Goal: Contribute content: Add original content to the website for others to see

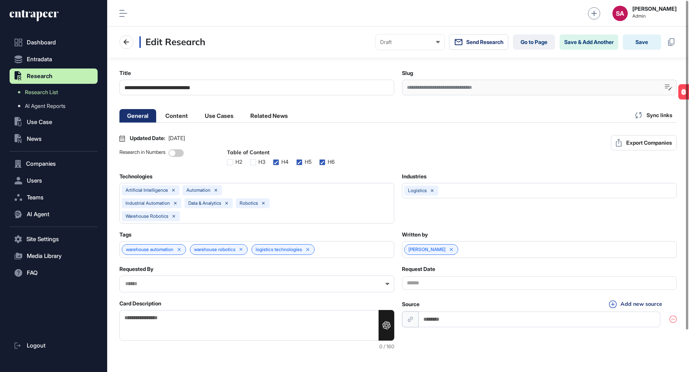
scroll to position [0, 3]
click at [323, 39] on nav "Edit Research Draft Draft Pending Review Published Private Send Research Go to …" at bounding box center [397, 41] width 557 height 15
click at [448, 87] on div "**********" at bounding box center [539, 88] width 275 height 16
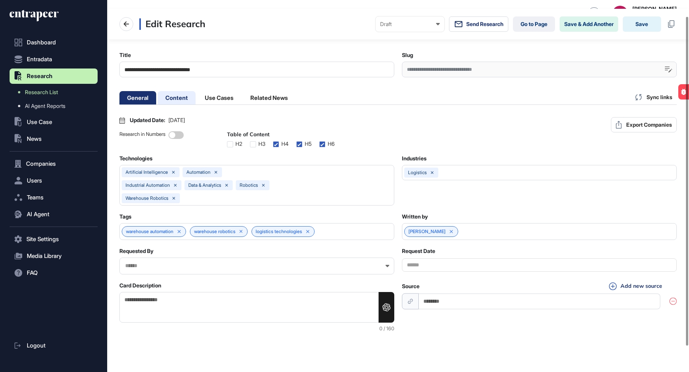
scroll to position [18, 0]
drag, startPoint x: 182, startPoint y: 99, endPoint x: 297, endPoint y: 7, distance: 147.1
click at [197, 98] on li "Content" at bounding box center [219, 97] width 44 height 13
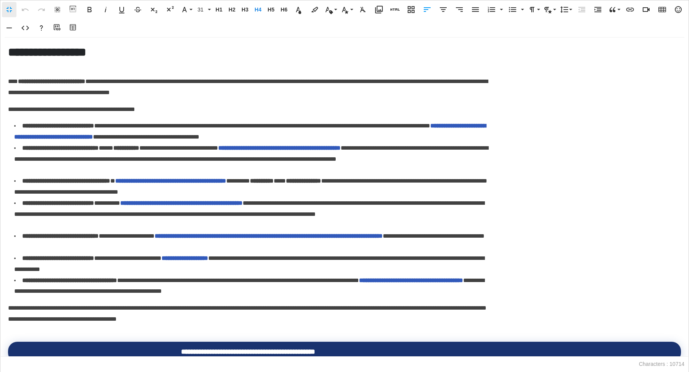
scroll to position [0, 3]
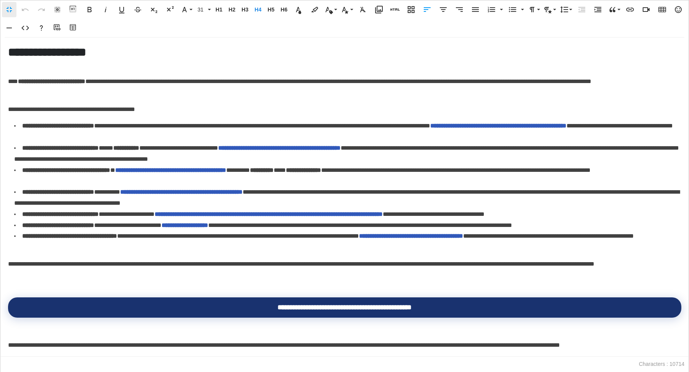
click at [537, 128] on link "**********" at bounding box center [498, 126] width 136 height 6
click at [463, 235] on link "**********" at bounding box center [411, 236] width 104 height 6
click at [497, 251] on icon "button" at bounding box center [499, 254] width 9 height 9
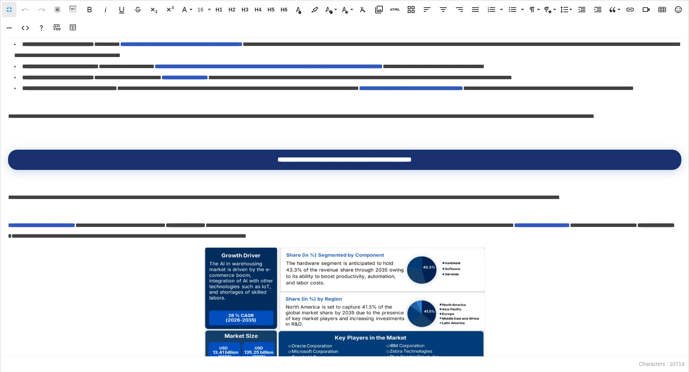
scroll to position [142, 0]
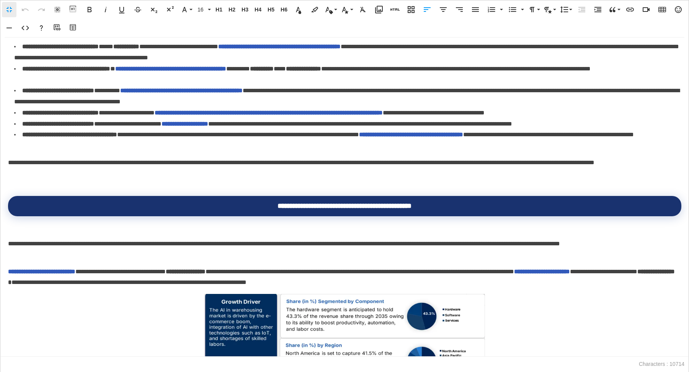
scroll to position [0, 0]
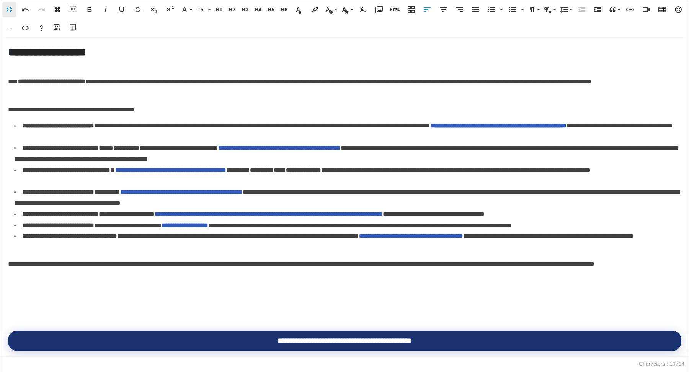
click at [80, 30] on button "Table Builder" at bounding box center [73, 27] width 15 height 15
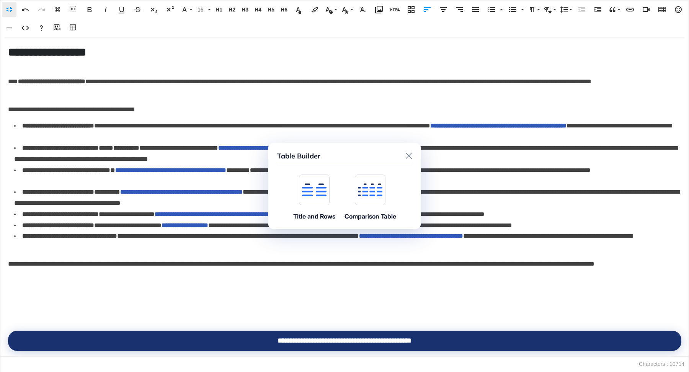
click at [322, 188] on icon at bounding box center [314, 191] width 25 height 9
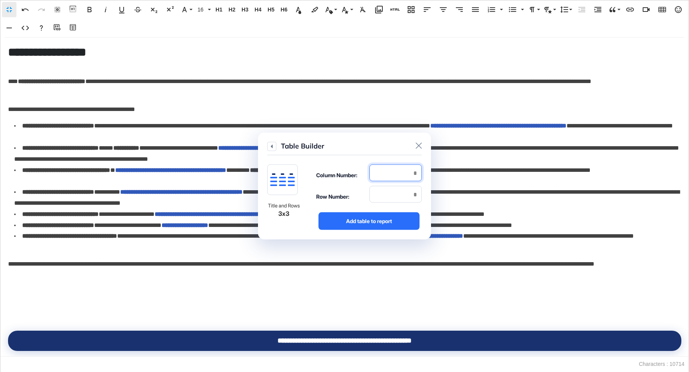
click at [393, 172] on input "number" at bounding box center [395, 173] width 52 height 17
type input "*"
click at [389, 191] on input "number" at bounding box center [395, 194] width 52 height 17
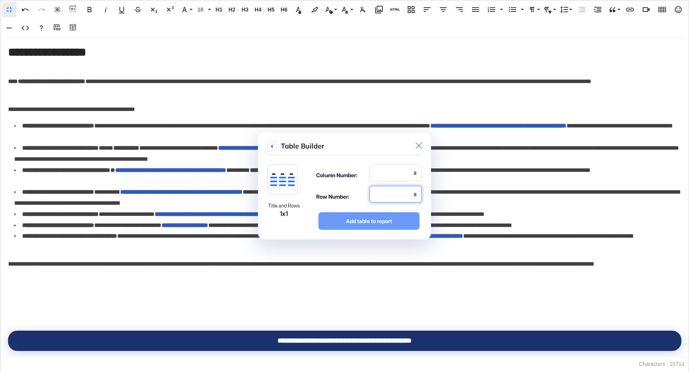
type input "*"
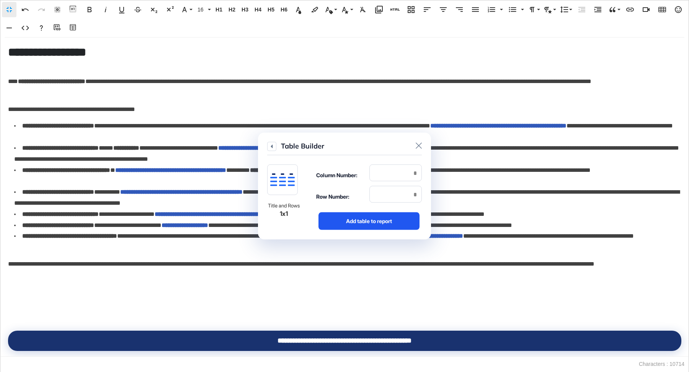
click at [389, 219] on div "Add table to report" at bounding box center [369, 221] width 101 height 18
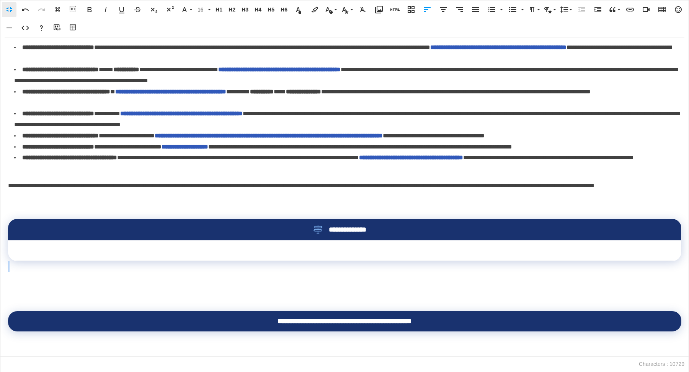
scroll to position [144, 0]
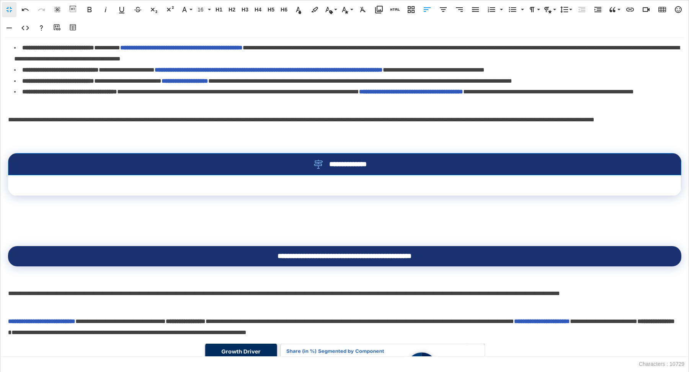
click at [286, 171] on th "**********" at bounding box center [344, 165] width 673 height 22
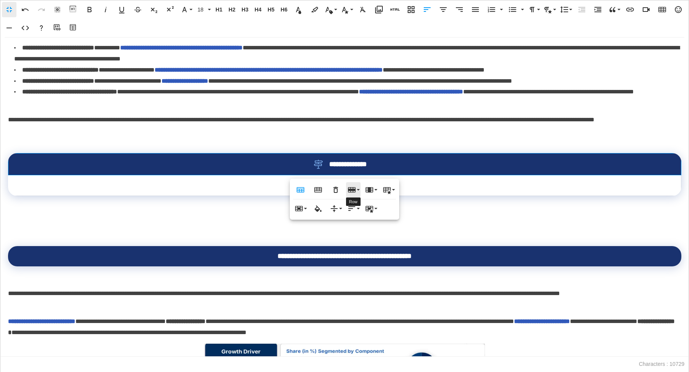
click at [355, 187] on icon "button" at bounding box center [352, 189] width 8 height 5
click at [363, 230] on link "Delete row" at bounding box center [375, 227] width 58 height 11
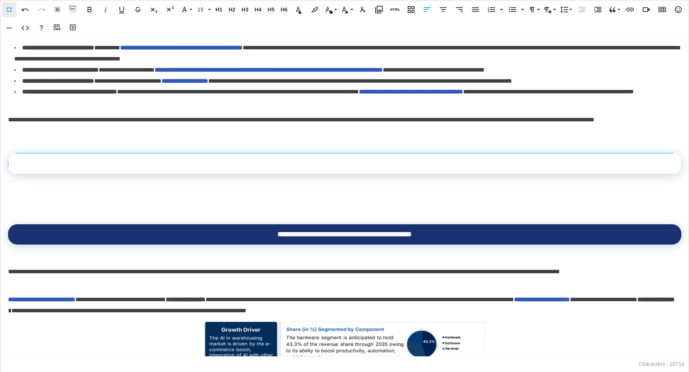
click at [335, 160] on td at bounding box center [344, 164] width 673 height 21
click at [377, 10] on icon "button" at bounding box center [378, 9] width 9 height 9
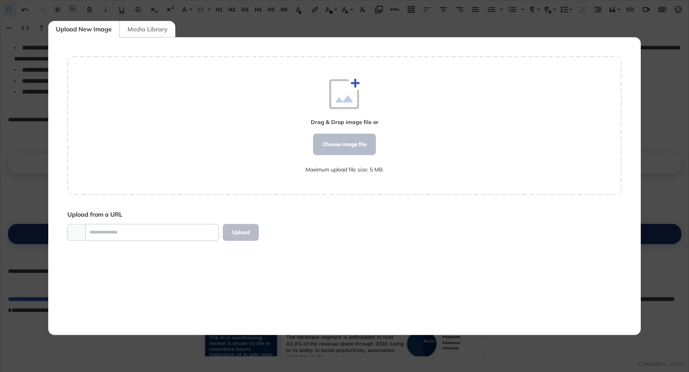
scroll to position [3, 0]
click at [355, 145] on div "Choose image file" at bounding box center [344, 144] width 63 height 21
click at [360, 136] on div "Choose image file" at bounding box center [344, 144] width 63 height 21
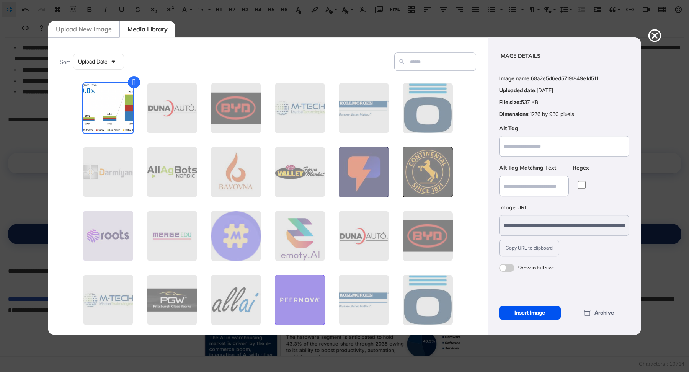
click at [539, 316] on div "Insert Image" at bounding box center [530, 313] width 62 height 14
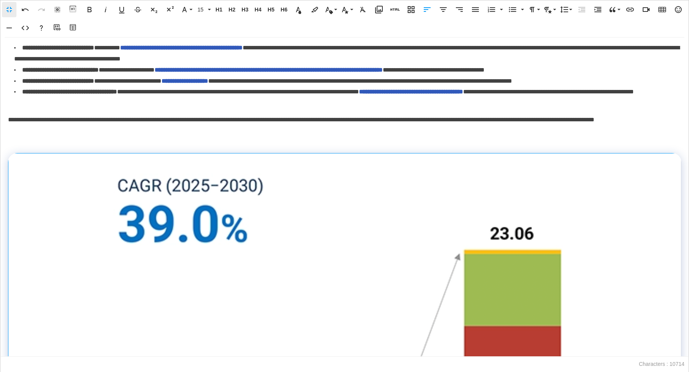
click at [417, 252] on img at bounding box center [344, 348] width 489 height 356
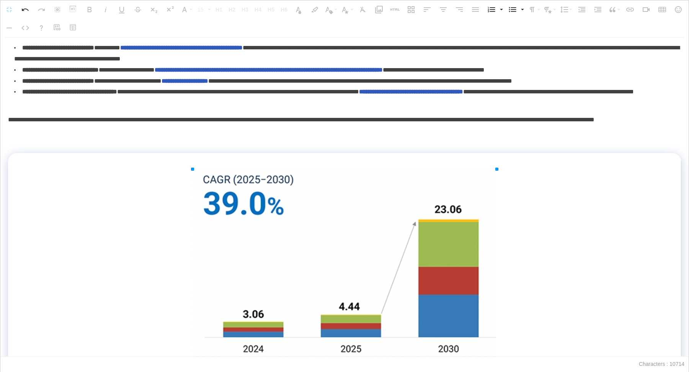
drag, startPoint x: 588, startPoint y: 168, endPoint x: 402, endPoint y: 261, distance: 207.9
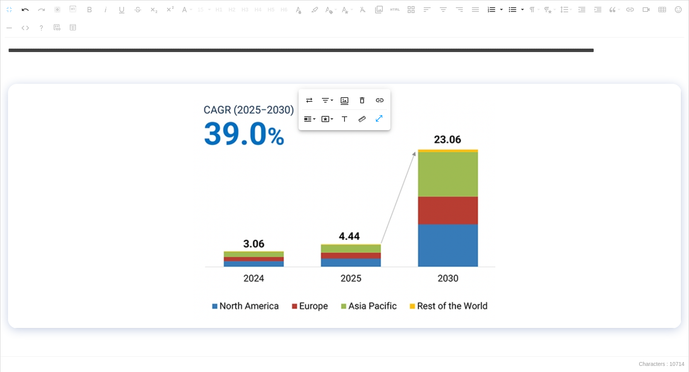
scroll to position [233, 0]
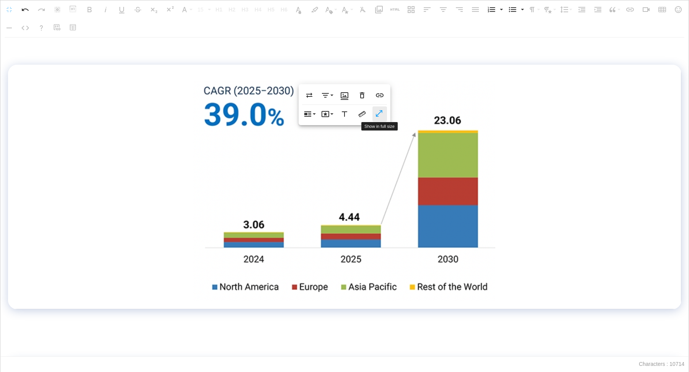
click at [377, 118] on icon "button" at bounding box center [379, 114] width 9 height 8
click at [542, 157] on td at bounding box center [344, 187] width 673 height 245
click at [681, 131] on div at bounding box center [681, 187] width 4 height 244
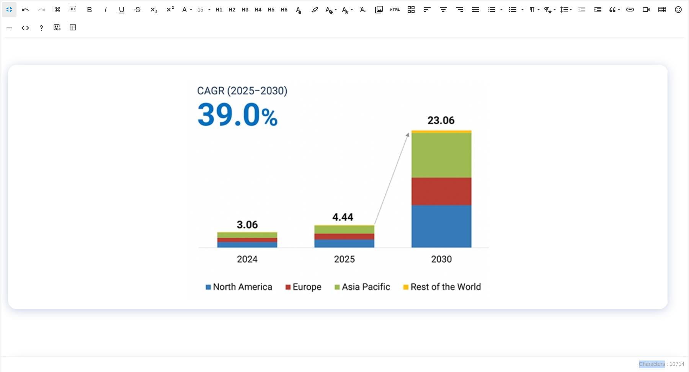
drag, startPoint x: 681, startPoint y: 131, endPoint x: 673, endPoint y: 131, distance: 8.4
click at [673, 131] on div "**********" at bounding box center [344, 197] width 689 height 319
click at [668, 131] on div "**********" at bounding box center [344, 197] width 689 height 319
click at [0, 0] on div at bounding box center [0, 0] width 0 height 0
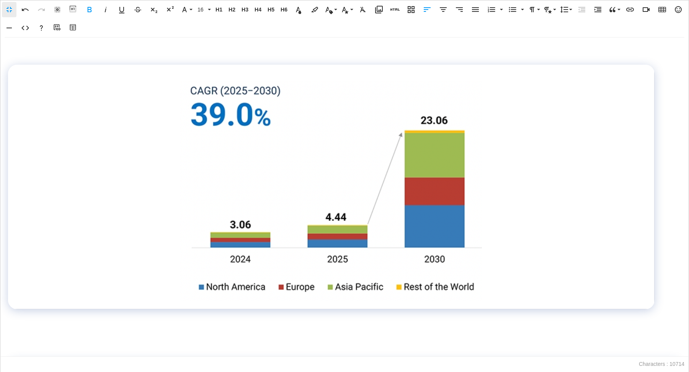
click at [652, 131] on div at bounding box center [654, 187] width 4 height 244
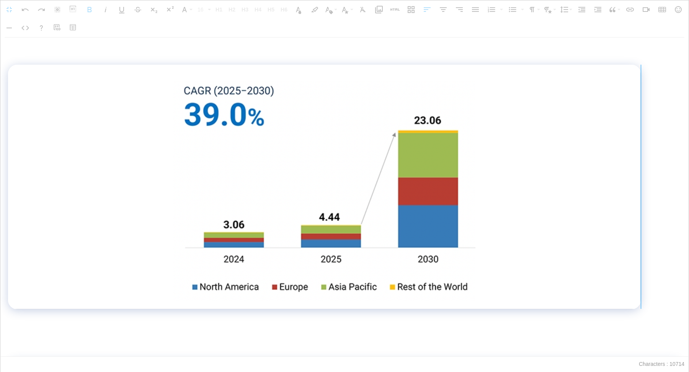
click at [639, 133] on div at bounding box center [641, 187] width 4 height 244
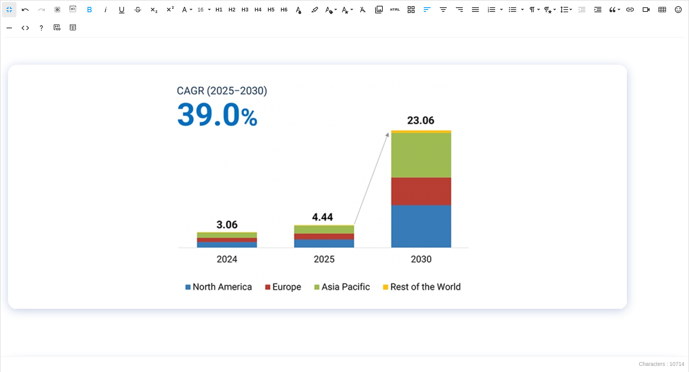
click at [630, 135] on div "**********" at bounding box center [344, 197] width 689 height 319
click at [0, 0] on div at bounding box center [0, 0] width 0 height 0
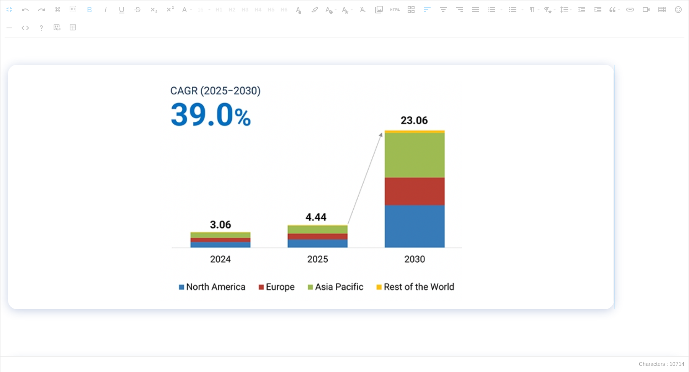
drag, startPoint x: 613, startPoint y: 136, endPoint x: 555, endPoint y: 136, distance: 58.2
click at [612, 136] on div at bounding box center [614, 187] width 4 height 244
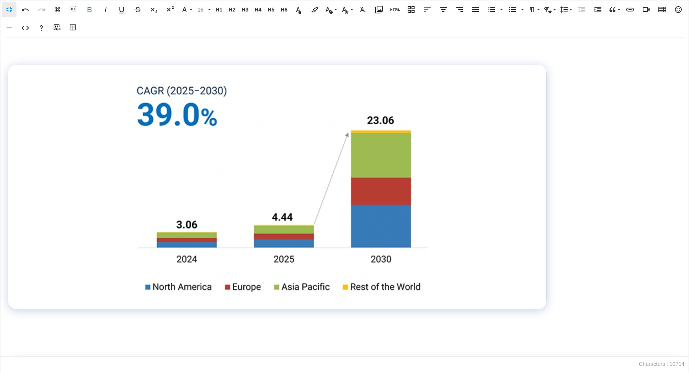
click at [17, 194] on td at bounding box center [277, 187] width 539 height 245
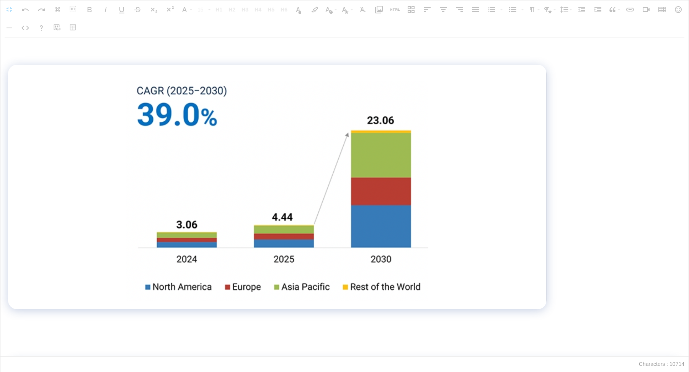
drag, startPoint x: 8, startPoint y: 193, endPoint x: 99, endPoint y: 196, distance: 91.5
click at [99, 196] on div at bounding box center [99, 187] width 0 height 244
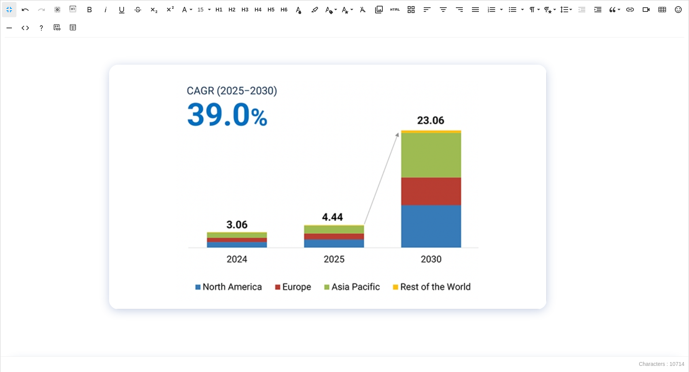
click at [108, 194] on div "**********" at bounding box center [344, 197] width 689 height 319
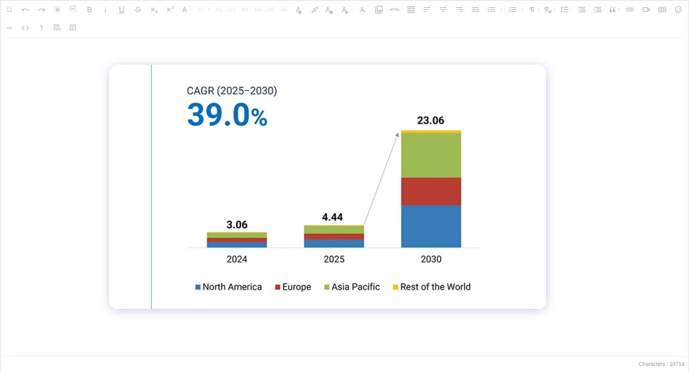
drag, startPoint x: 109, startPoint y: 190, endPoint x: 151, endPoint y: 193, distance: 41.5
click at [151, 193] on div at bounding box center [151, 187] width 4 height 244
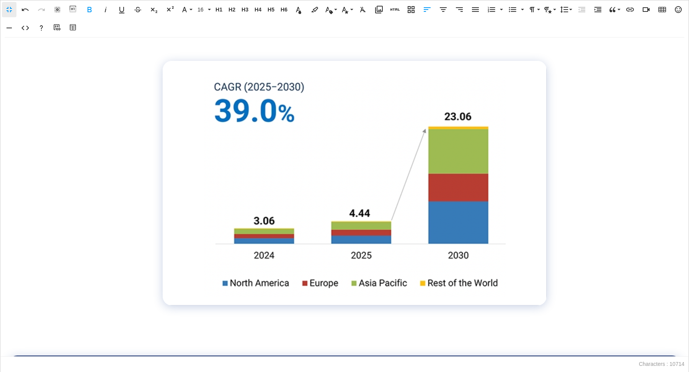
scroll to position [240, 0]
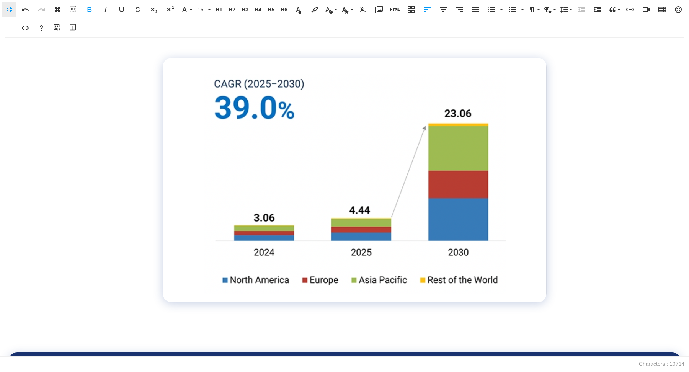
click at [326, 177] on img at bounding box center [354, 184] width 303 height 220
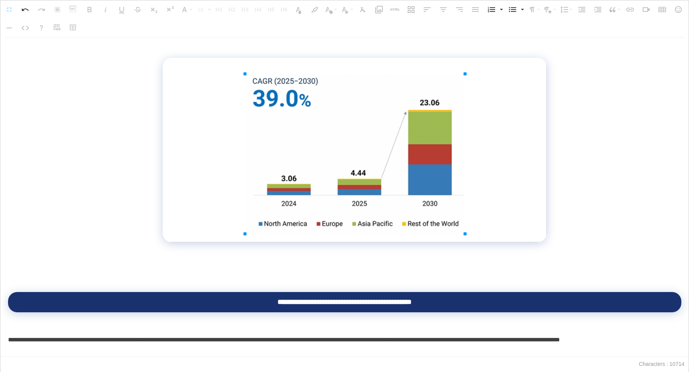
drag, startPoint x: 505, startPoint y: 74, endPoint x: 423, endPoint y: 132, distance: 101.1
click at [511, 121] on td at bounding box center [355, 150] width 384 height 184
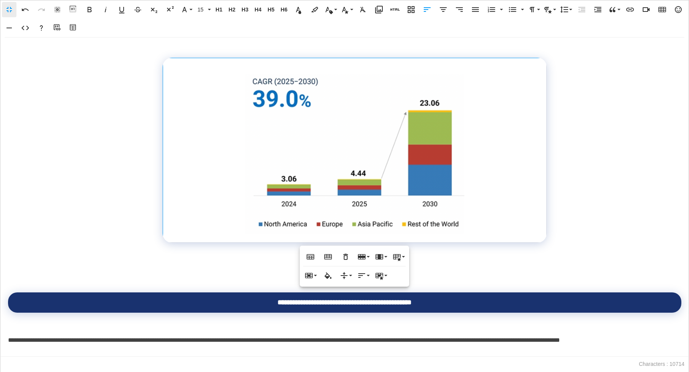
click at [546, 125] on div "**********" at bounding box center [344, 197] width 689 height 319
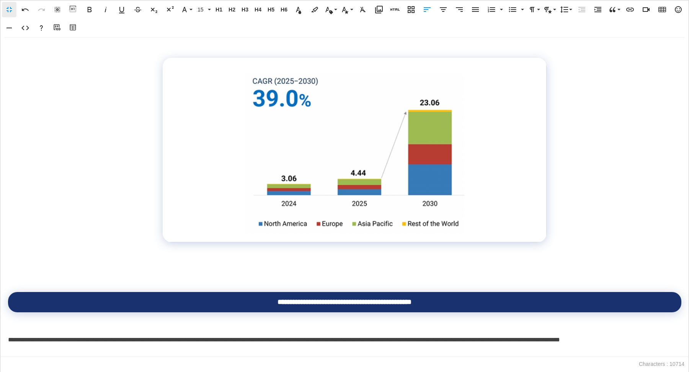
drag, startPoint x: 546, startPoint y: 125, endPoint x: 492, endPoint y: 125, distance: 53.2
click at [544, 125] on div at bounding box center [546, 150] width 4 height 184
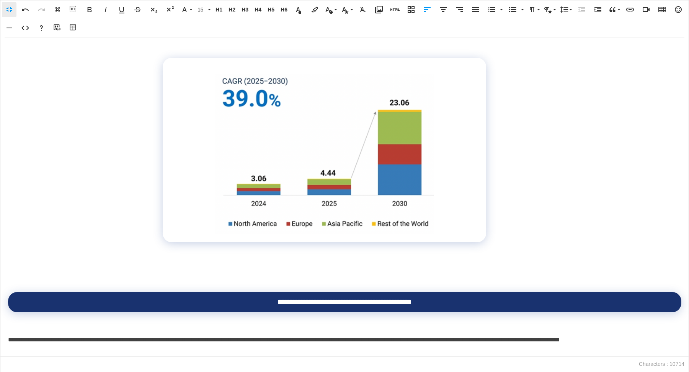
click at [166, 145] on td at bounding box center [324, 150] width 323 height 184
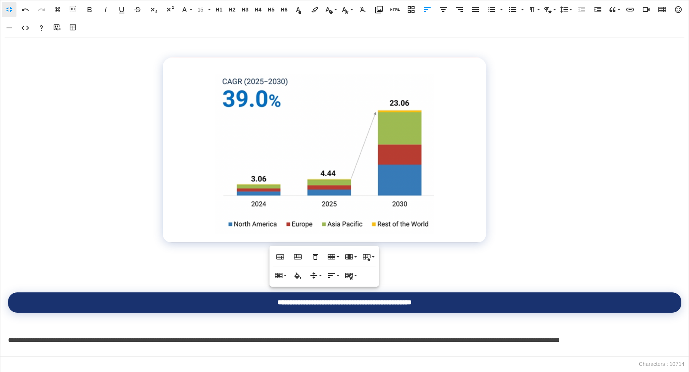
click at [162, 146] on div "**********" at bounding box center [344, 197] width 689 height 319
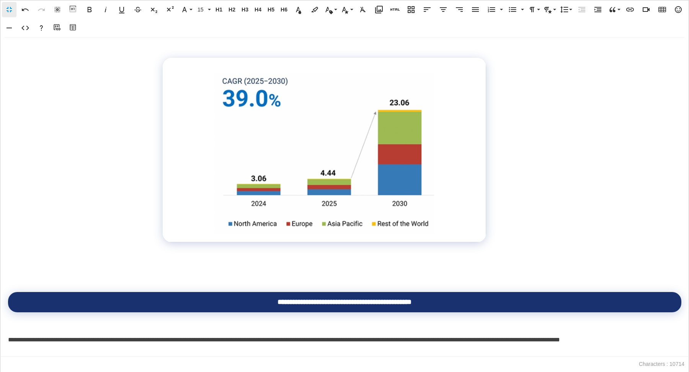
click at [164, 148] on div "**********" at bounding box center [344, 197] width 689 height 319
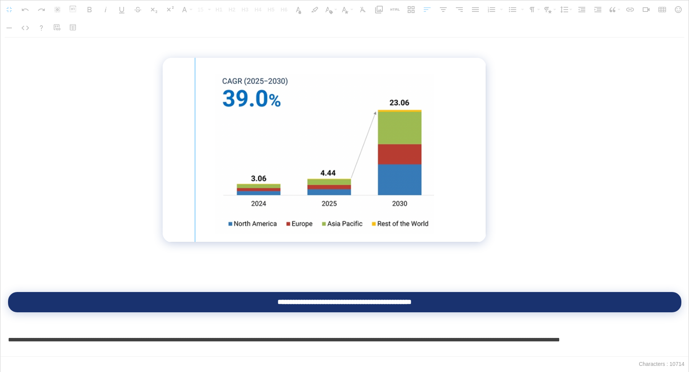
drag, startPoint x: 164, startPoint y: 148, endPoint x: 194, endPoint y: 149, distance: 30.3
click at [194, 149] on div at bounding box center [195, 150] width 4 height 184
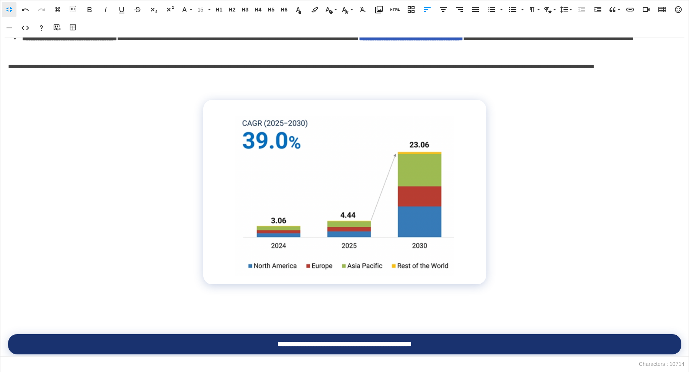
scroll to position [204, 0]
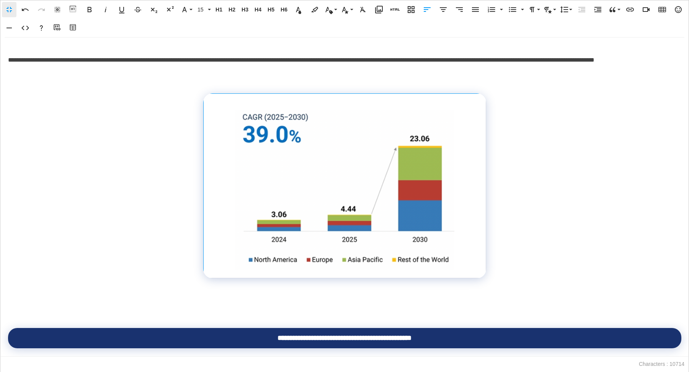
click at [466, 211] on td at bounding box center [344, 186] width 283 height 185
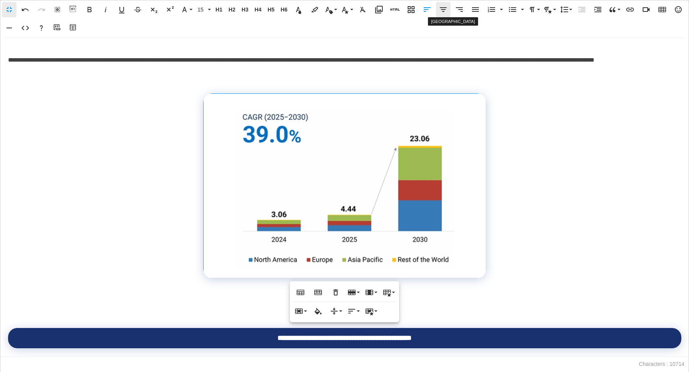
click at [441, 10] on icon "button" at bounding box center [443, 9] width 9 height 9
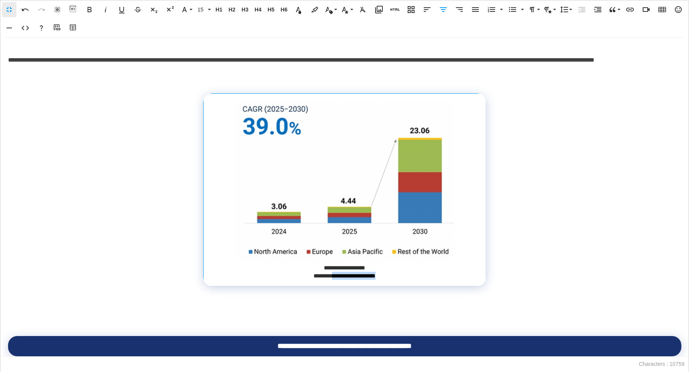
drag, startPoint x: 384, startPoint y: 275, endPoint x: 328, endPoint y: 276, distance: 55.1
click at [328, 276] on td "**********" at bounding box center [344, 190] width 283 height 193
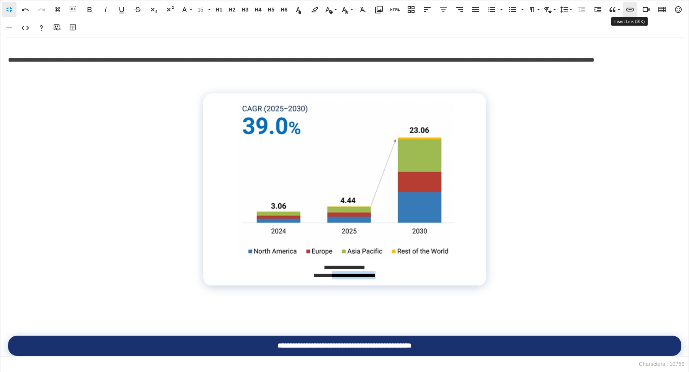
click at [632, 8] on icon "button" at bounding box center [630, 10] width 8 height 4
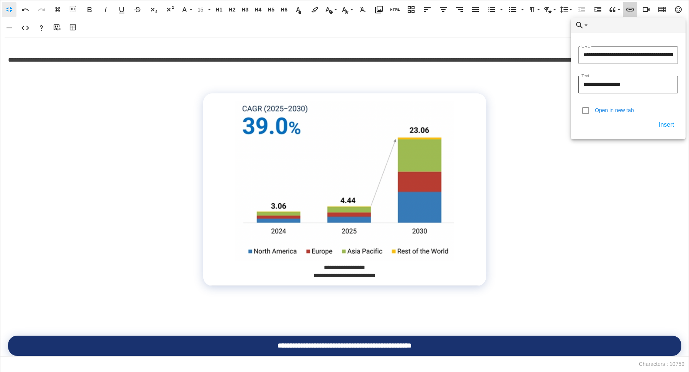
scroll to position [0, 123]
type input "**********"
click at [667, 126] on button "Insert" at bounding box center [666, 125] width 23 height 14
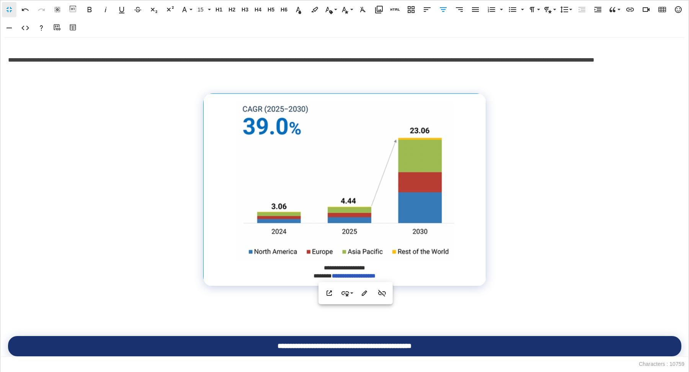
click at [410, 278] on td "**********" at bounding box center [344, 190] width 283 height 193
drag, startPoint x: 398, startPoint y: 278, endPoint x: 313, endPoint y: 267, distance: 85.3
click at [313, 267] on td "**********" at bounding box center [344, 190] width 283 height 193
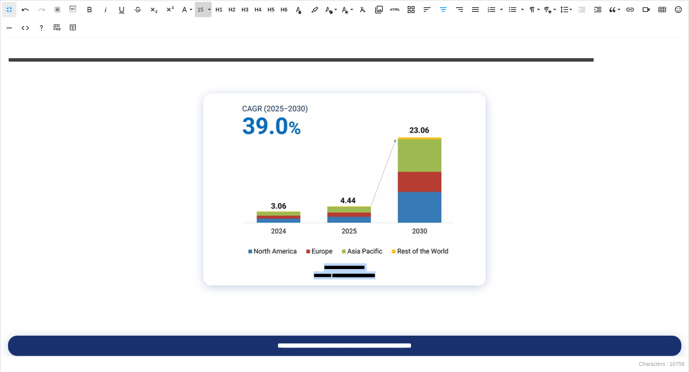
click at [200, 13] on span "15" at bounding box center [201, 10] width 11 height 7
click at [204, 65] on link "16" at bounding box center [209, 70] width 28 height 11
click at [206, 15] on button "16" at bounding box center [203, 9] width 17 height 15
click at [207, 22] on link "14" at bounding box center [209, 19] width 28 height 11
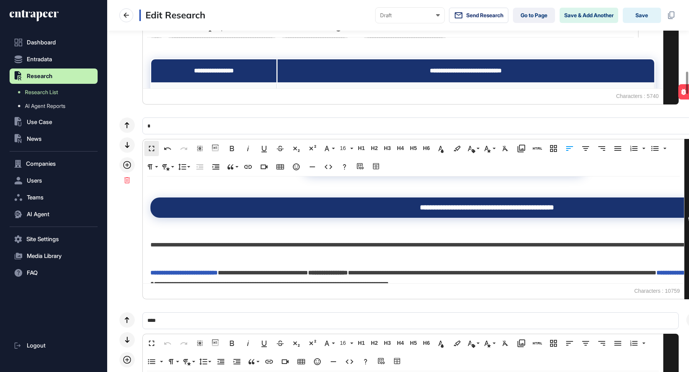
scroll to position [453, 0]
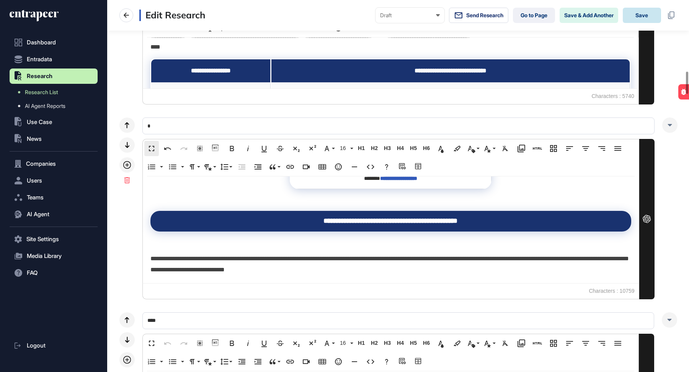
click at [632, 13] on button "Save" at bounding box center [642, 15] width 38 height 15
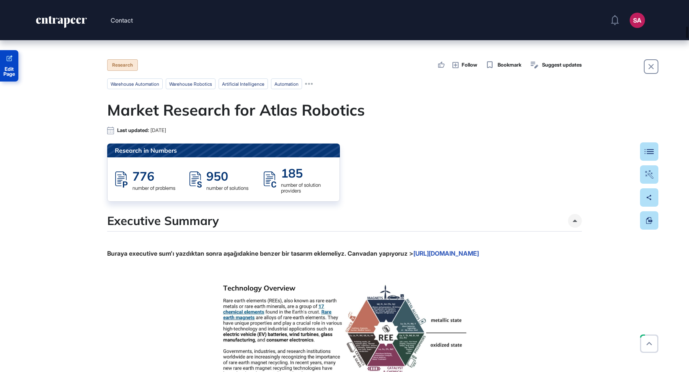
scroll to position [2150, 0]
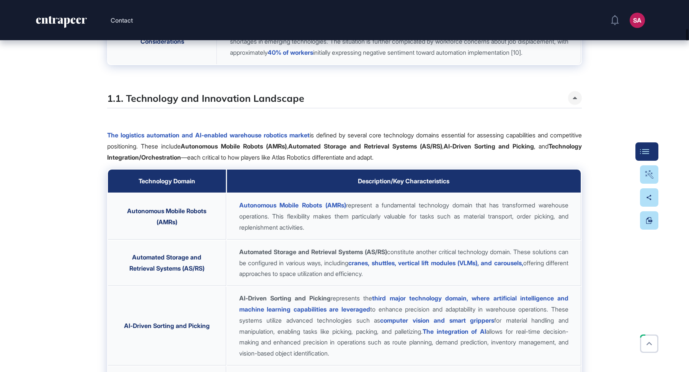
click at [653, 153] on button "Table Of Contents" at bounding box center [647, 151] width 23 height 18
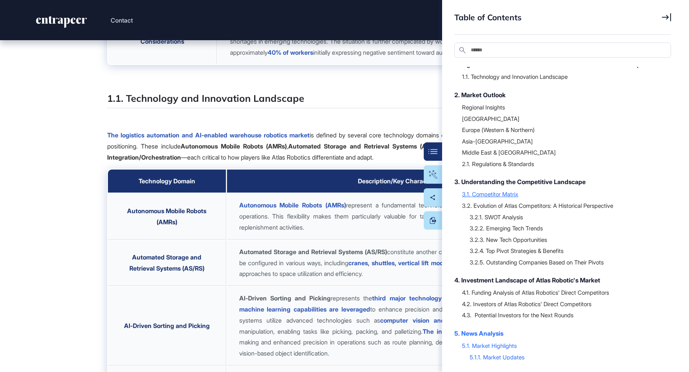
scroll to position [52, 0]
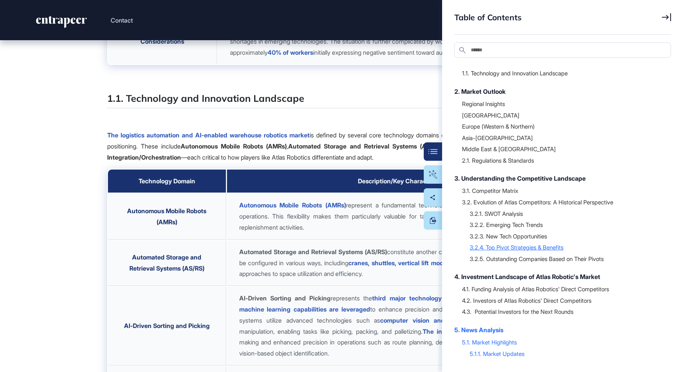
click at [541, 251] on div "3.2.4. Top Pivot Strategies & Benefits" at bounding box center [567, 247] width 194 height 8
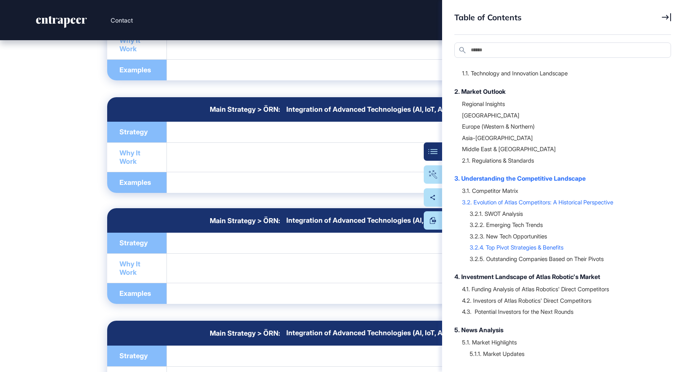
scroll to position [12683, 0]
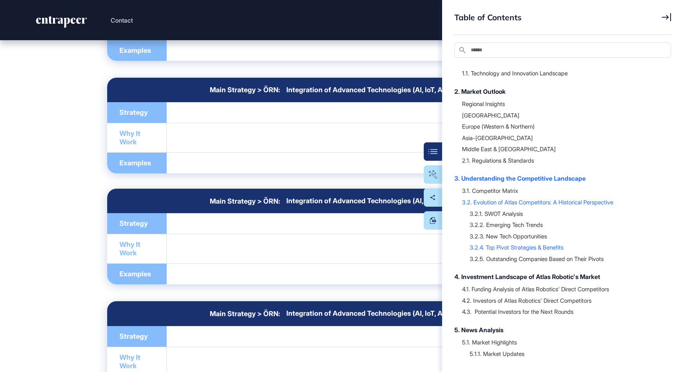
click at [665, 16] on icon at bounding box center [666, 17] width 9 height 8
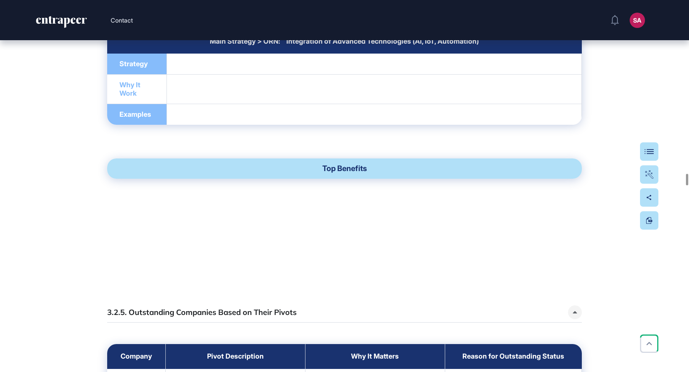
scroll to position [13180, 0]
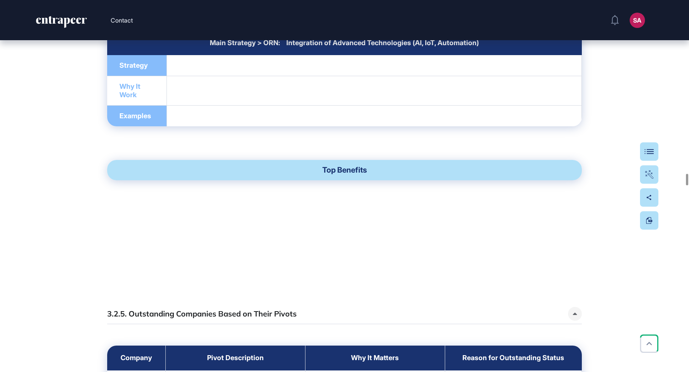
drag, startPoint x: 505, startPoint y: 1, endPoint x: 480, endPoint y: 0, distance: 24.1
click at [480, 0] on header "Contact SA Admin Dashboard Dashboard Profile My Content Request More Data" at bounding box center [344, 20] width 689 height 40
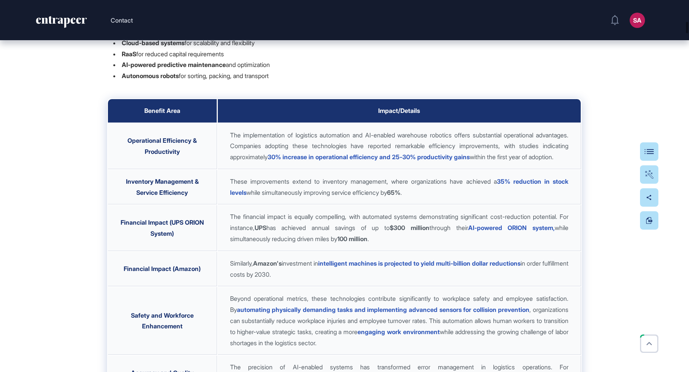
scroll to position [1600, 0]
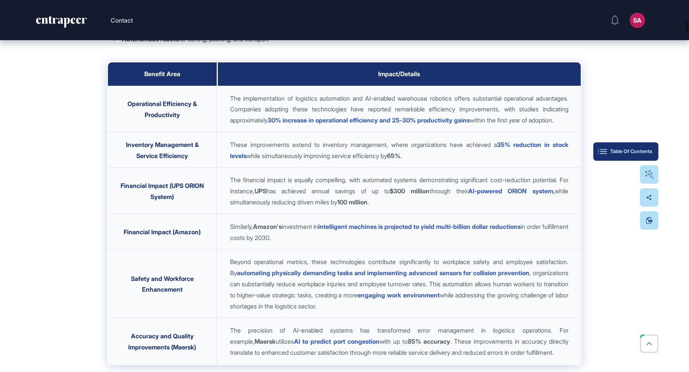
click at [650, 153] on div "Table Of Contents" at bounding box center [626, 152] width 53 height 6
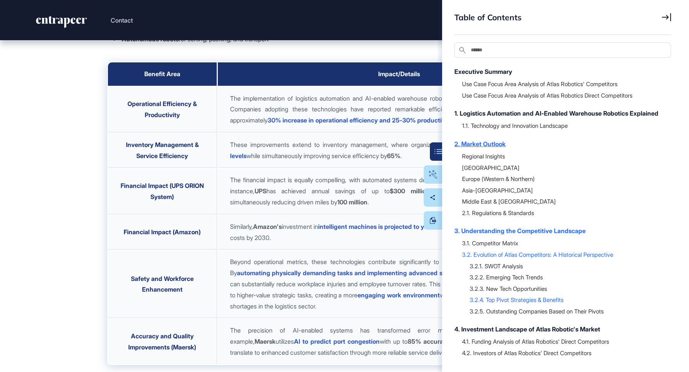
click at [498, 149] on div "2. Market Outlook" at bounding box center [558, 143] width 209 height 9
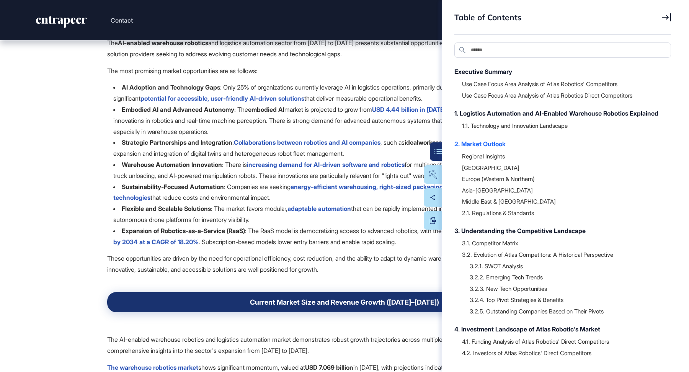
scroll to position [3182, 0]
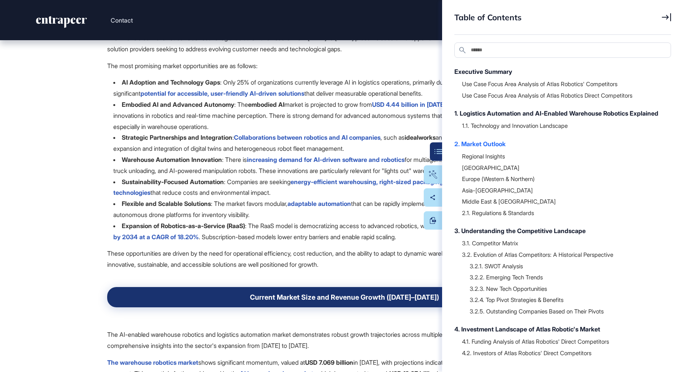
click at [667, 13] on icon at bounding box center [666, 17] width 9 height 8
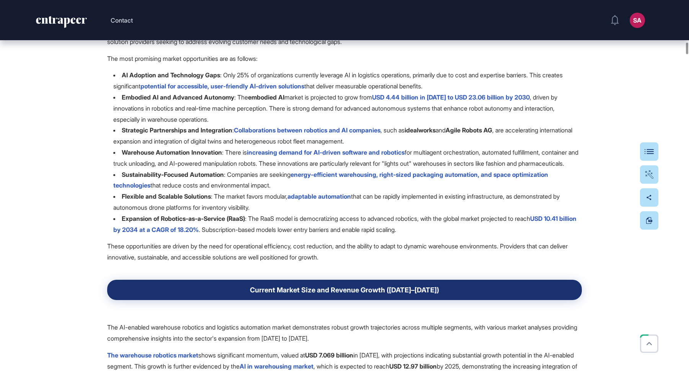
scroll to position [3191, 0]
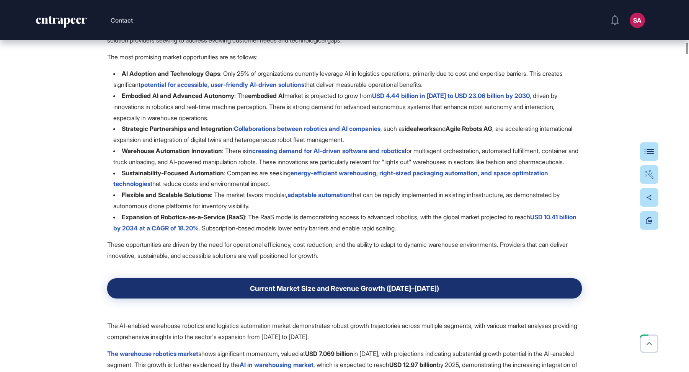
click at [422, 100] on link "USD 4.44 billion in 2025 to USD 23.06 billion by 2030" at bounding box center [451, 96] width 158 height 8
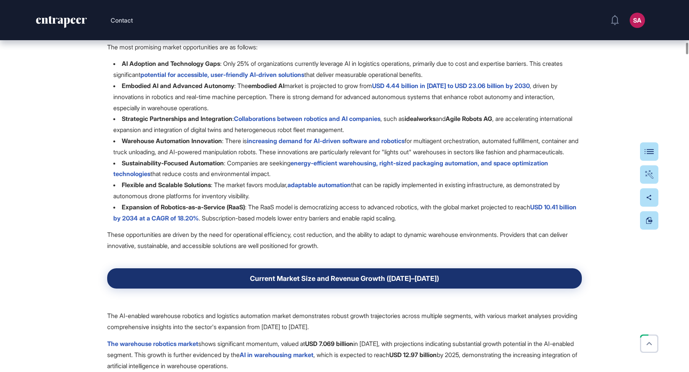
click at [201, 222] on link "USD 10.41 billion by 2034 at a CAGR of 18.20%" at bounding box center [344, 212] width 463 height 19
click at [454, 90] on link "USD 4.44 billion in 2025 to USD 23.06 billion by 2030" at bounding box center [451, 86] width 158 height 8
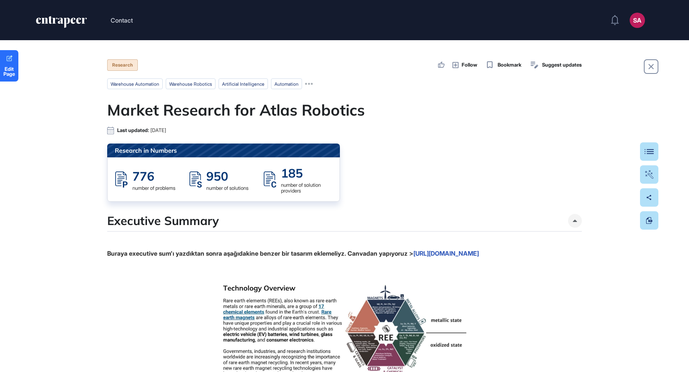
scroll to position [3128, 0]
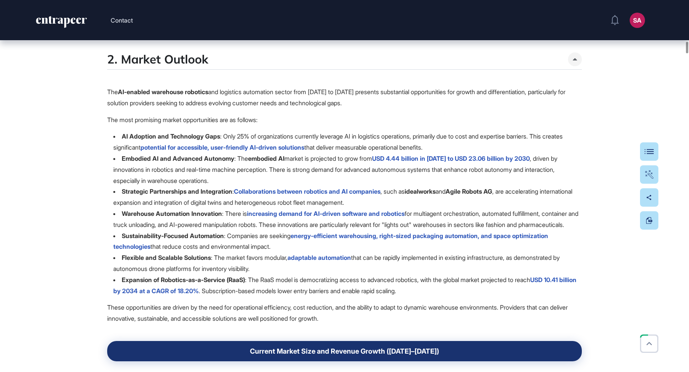
click at [224, 151] on link "potential for accessible, user-friendly AI-driven solutions" at bounding box center [223, 148] width 164 height 8
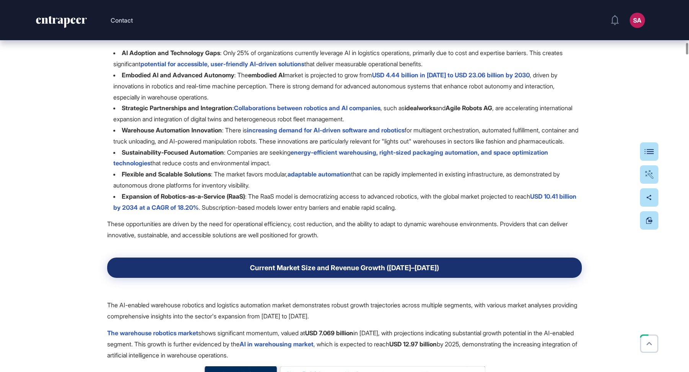
scroll to position [4058, 0]
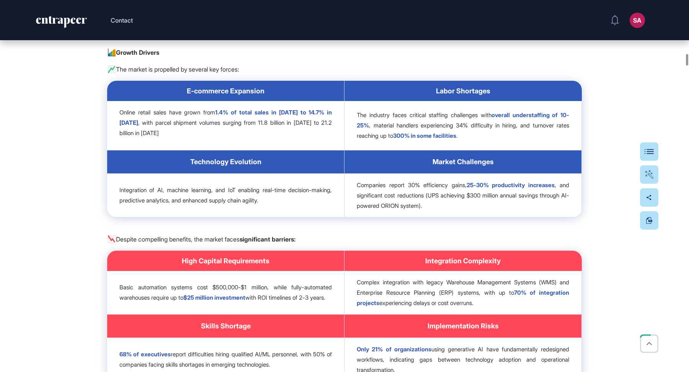
click at [367, 129] on link "overall understaffing of 10-25%" at bounding box center [463, 120] width 212 height 18
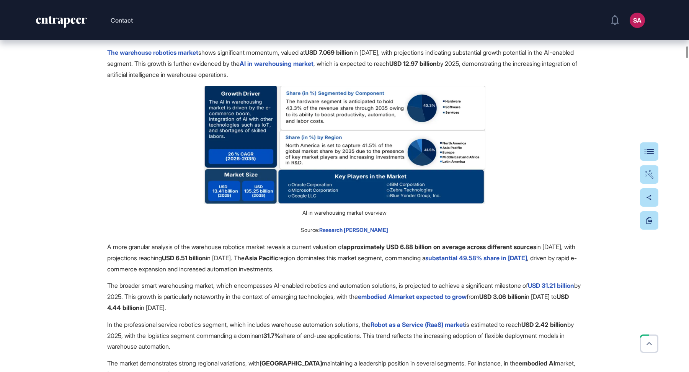
scroll to position [3493, 0]
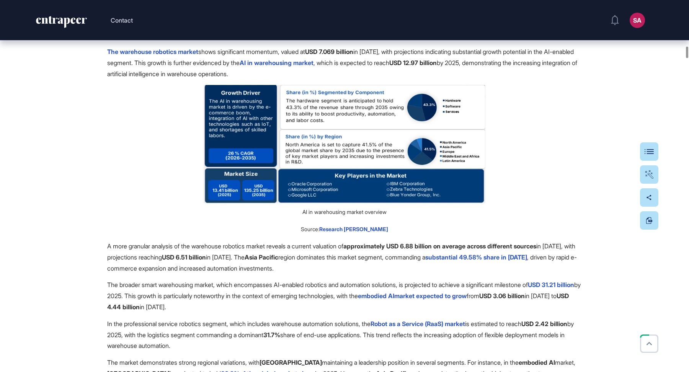
click at [364, 232] on span "Research Nester" at bounding box center [353, 229] width 69 height 7
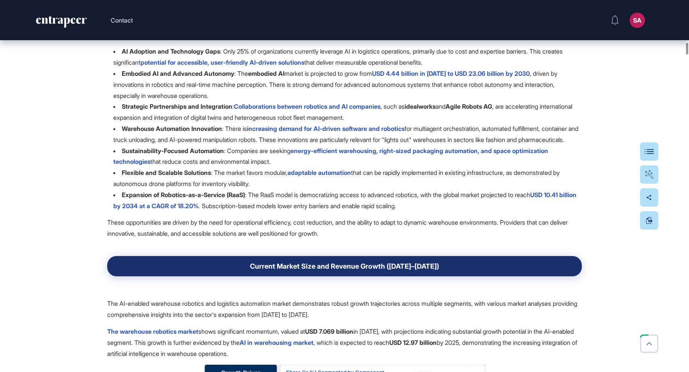
scroll to position [3214, 0]
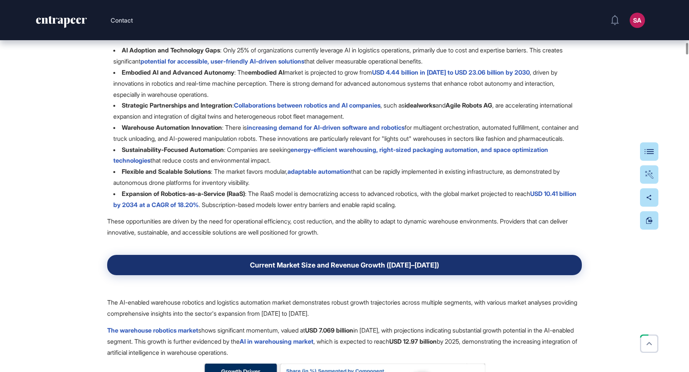
click at [431, 76] on link "USD 4.44 billion in 2025 to USD 23.06 billion by 2030" at bounding box center [451, 73] width 158 height 8
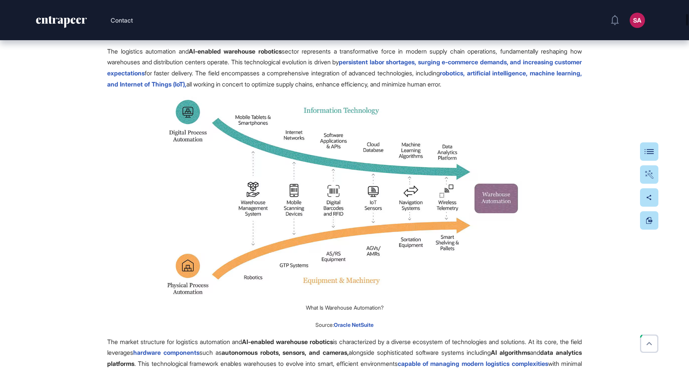
scroll to position [1010, 0]
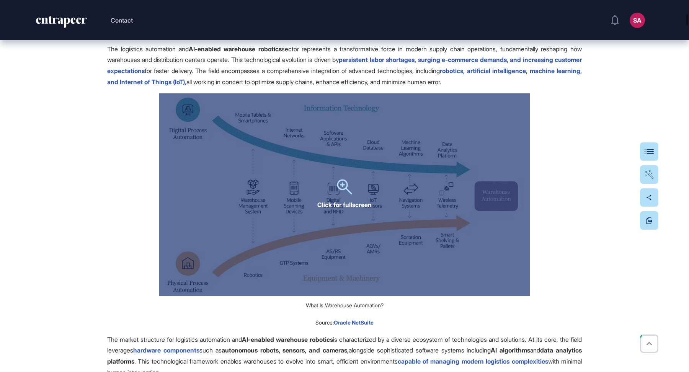
click at [269, 186] on div "Click for fullscreen" at bounding box center [344, 194] width 371 height 203
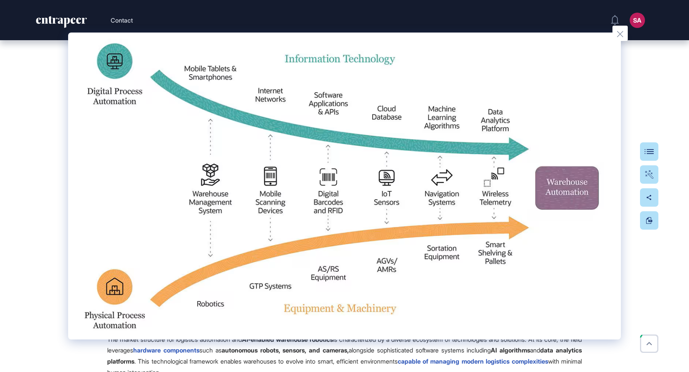
click at [64, 119] on div at bounding box center [344, 186] width 689 height 372
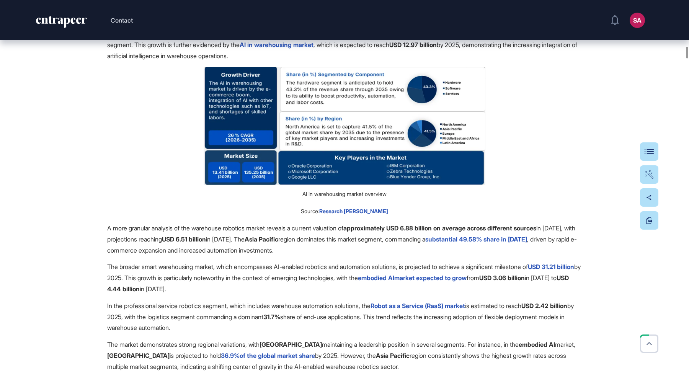
scroll to position [3512, 0]
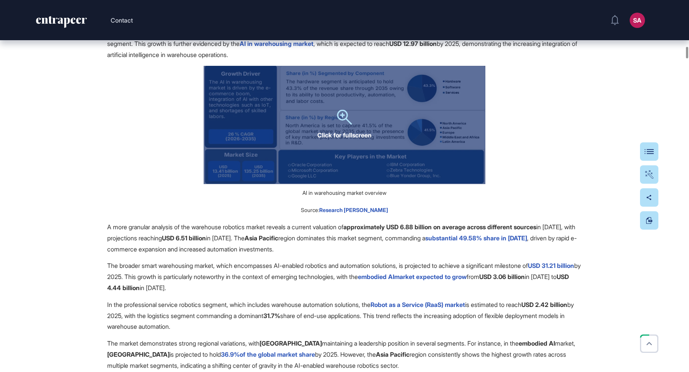
click at [402, 170] on div "Click for fullscreen" at bounding box center [345, 125] width 282 height 118
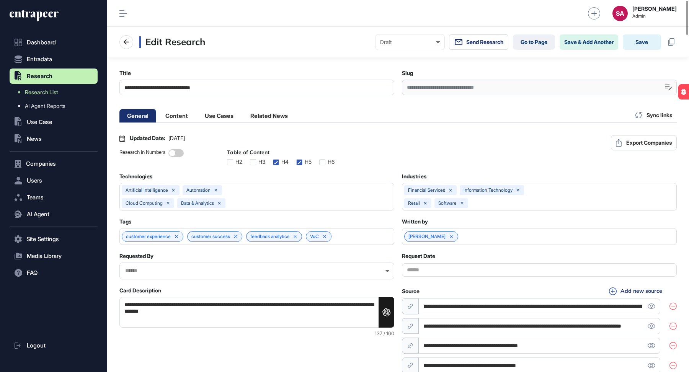
scroll to position [0, 3]
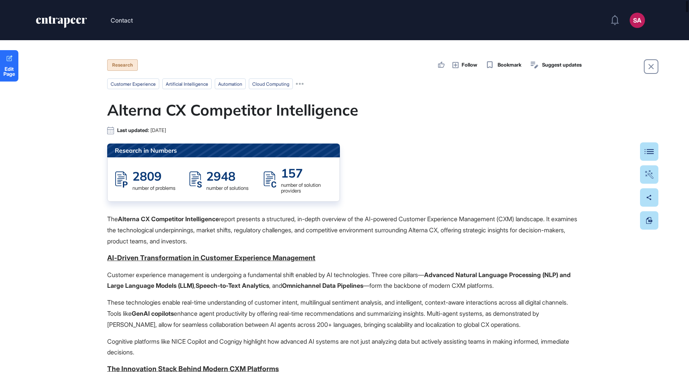
click at [645, 155] on button "Table Of Contents" at bounding box center [625, 151] width 65 height 18
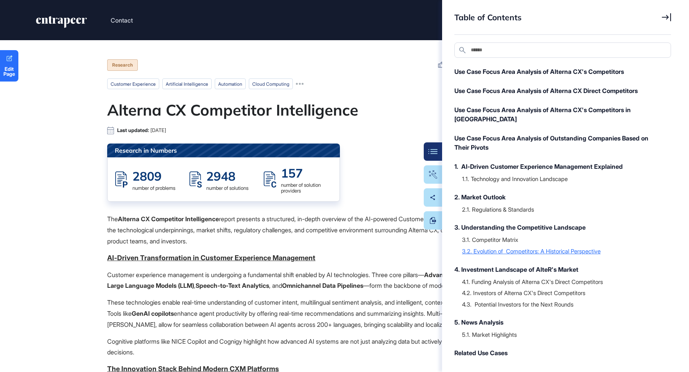
click at [541, 247] on div "3.2. Evolution of Competitors: A Historical Perspective" at bounding box center [562, 251] width 201 height 8
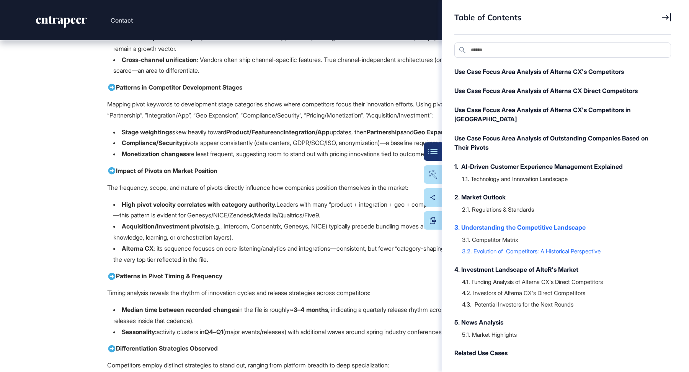
click at [666, 17] on icon at bounding box center [666, 17] width 9 height 8
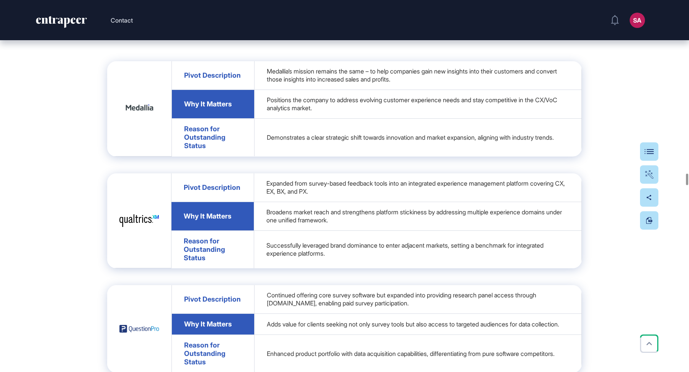
scroll to position [18036, 0]
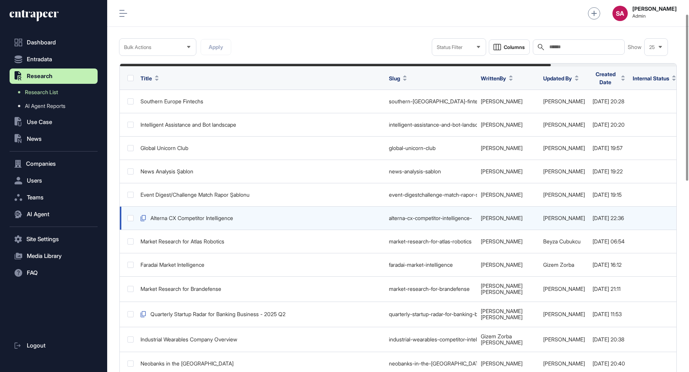
scroll to position [0, 163]
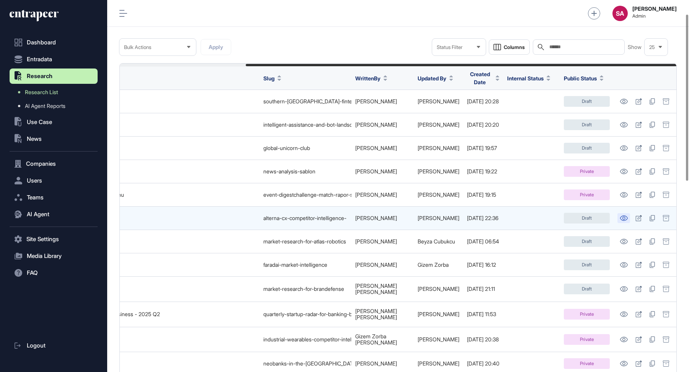
click at [624, 216] on icon at bounding box center [624, 218] width 8 height 5
click at [640, 216] on icon at bounding box center [639, 218] width 7 height 6
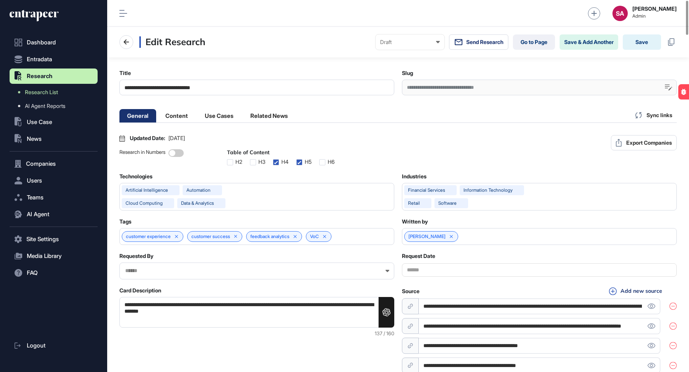
scroll to position [0, 3]
click at [319, 165] on label at bounding box center [322, 162] width 6 height 6
click at [645, 44] on button "Save" at bounding box center [642, 41] width 38 height 15
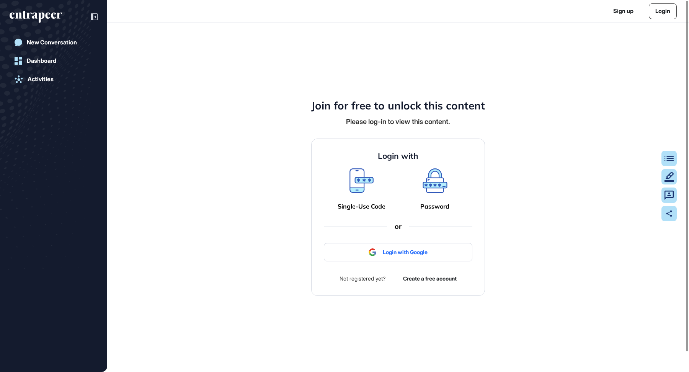
scroll to position [0, 0]
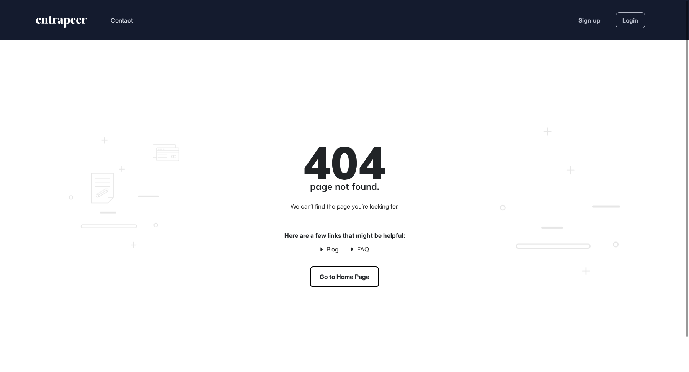
scroll to position [0, 0]
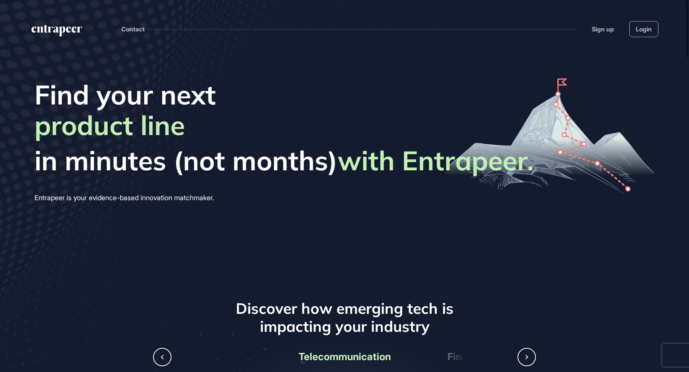
scroll to position [0, 0]
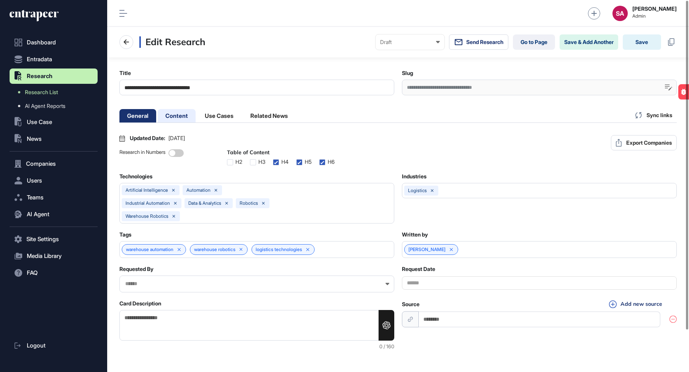
click at [197, 113] on li "Content" at bounding box center [219, 115] width 44 height 13
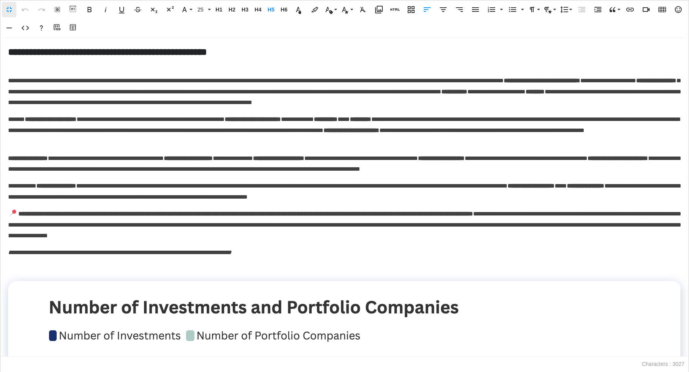
click at [200, 268] on p at bounding box center [344, 269] width 673 height 11
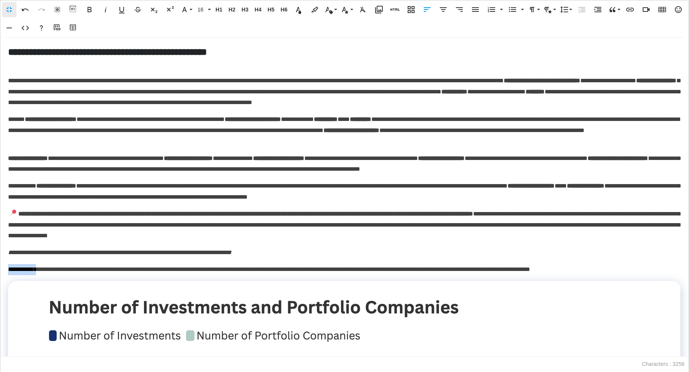
drag, startPoint x: 29, startPoint y: 270, endPoint x: 0, endPoint y: 270, distance: 29.5
click at [0, 270] on div "**********" at bounding box center [344, 197] width 689 height 319
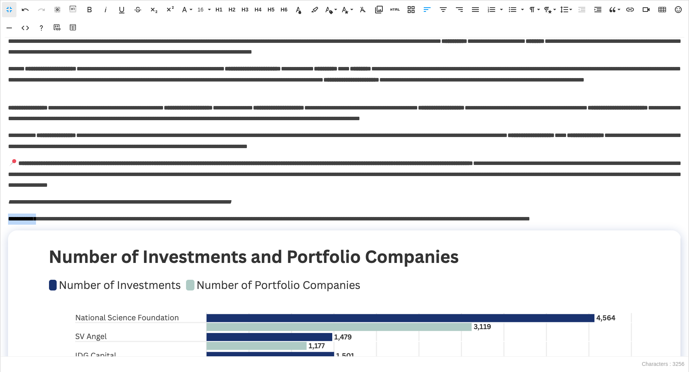
scroll to position [52, 0]
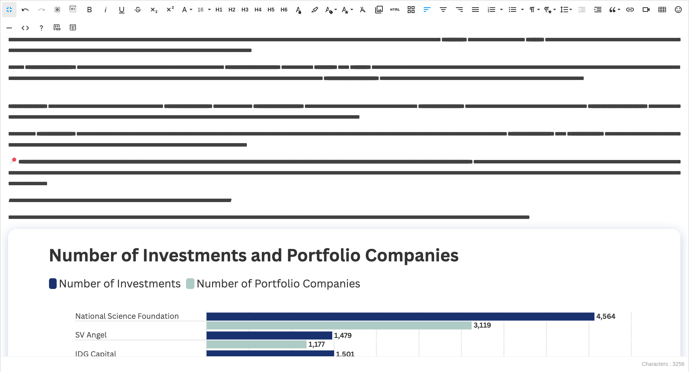
click at [469, 214] on span "**********" at bounding box center [282, 217] width 497 height 6
click at [200, 202] on span "**********" at bounding box center [120, 201] width 224 height 6
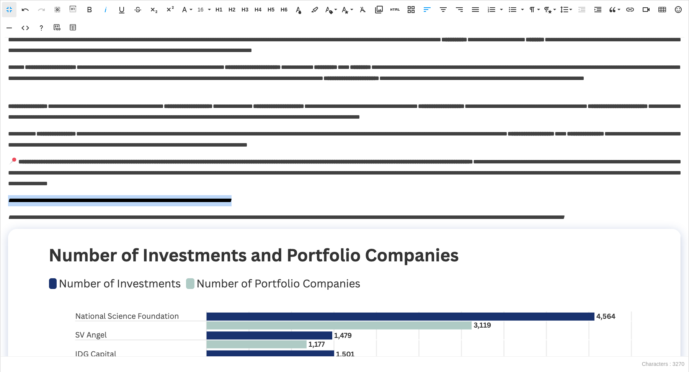
click at [200, 202] on span "**********" at bounding box center [120, 201] width 224 height 6
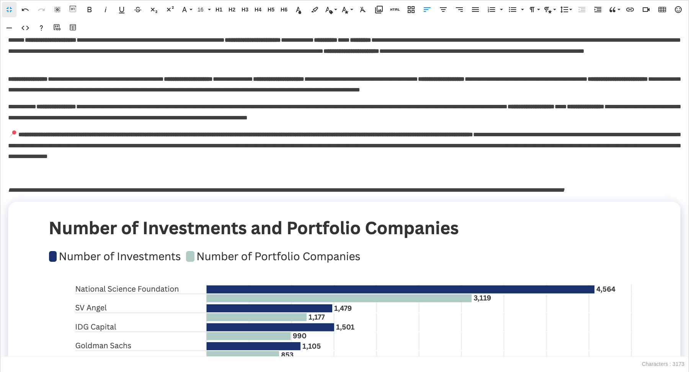
scroll to position [0, 0]
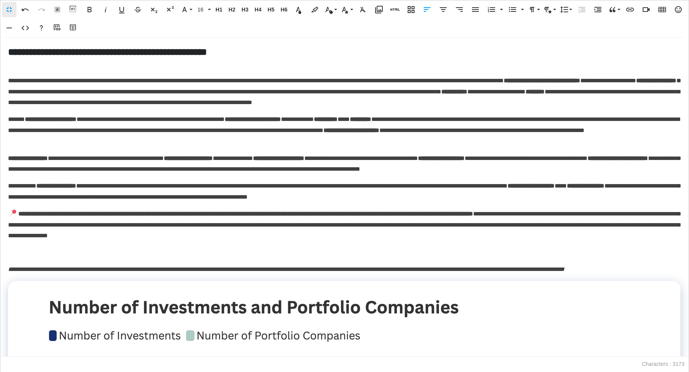
click at [197, 272] on span "**********" at bounding box center [381, 269] width 368 height 6
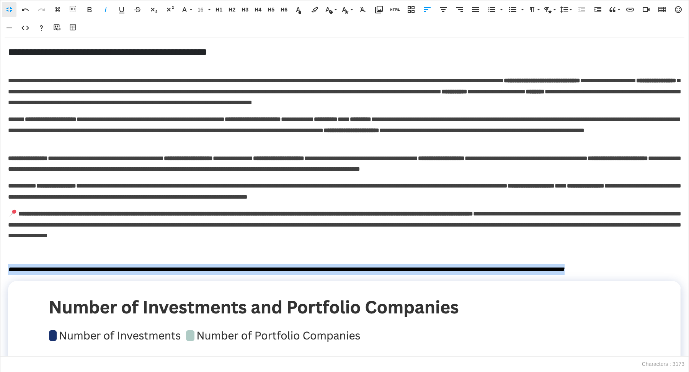
drag, startPoint x: 27, startPoint y: 283, endPoint x: 0, endPoint y: 270, distance: 29.8
click at [0, 270] on div "**********" at bounding box center [344, 197] width 689 height 319
click at [206, 5] on button "16" at bounding box center [203, 9] width 17 height 15
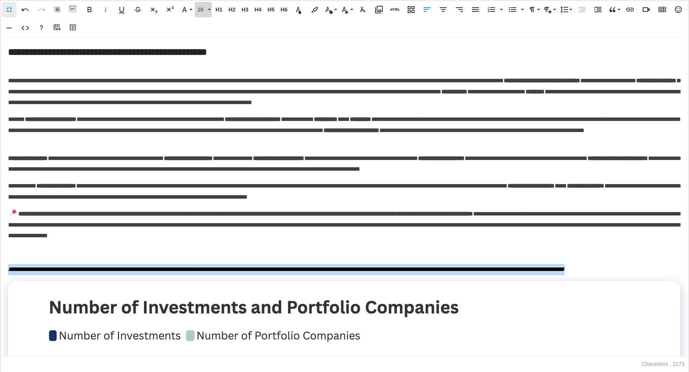
click at [205, 8] on span "16" at bounding box center [201, 10] width 11 height 7
click at [206, 29] on link "14" at bounding box center [209, 28] width 28 height 11
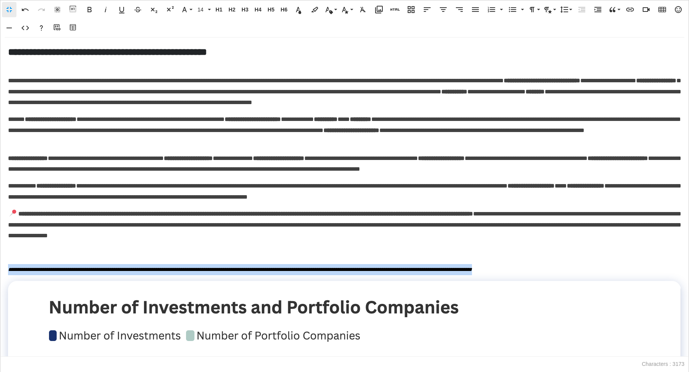
scroll to position [0, 0]
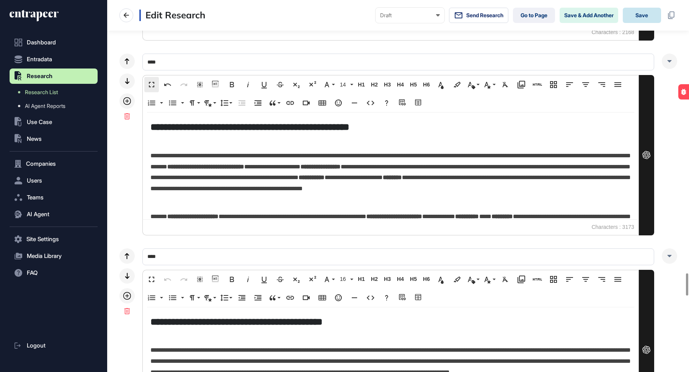
click at [639, 14] on button "Save" at bounding box center [642, 15] width 38 height 15
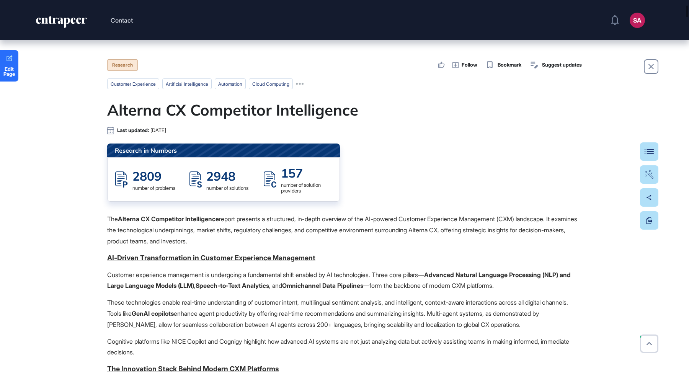
scroll to position [675, 0]
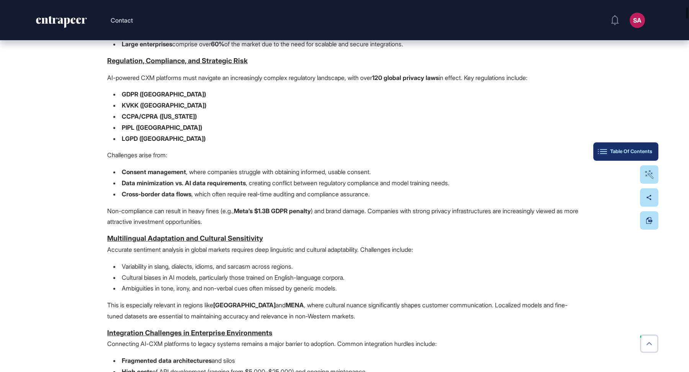
click at [643, 153] on div "Table Of Contents" at bounding box center [626, 152] width 53 height 6
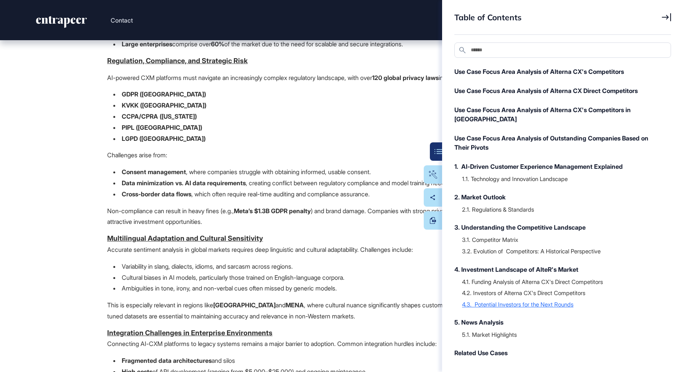
click at [537, 301] on div "4.3. Potential Investors for the Next Rounds" at bounding box center [562, 305] width 201 height 8
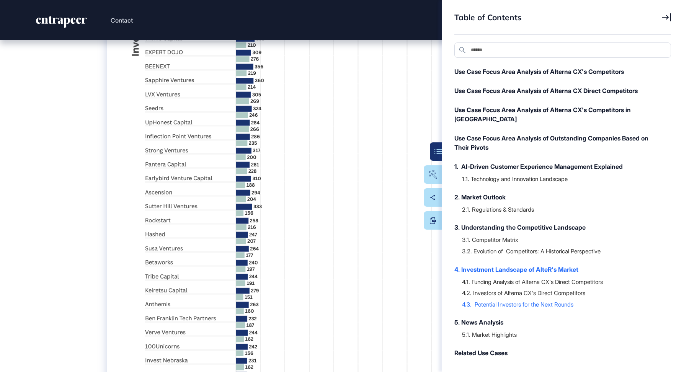
scroll to position [24328, 0]
click at [667, 17] on icon at bounding box center [666, 17] width 9 height 8
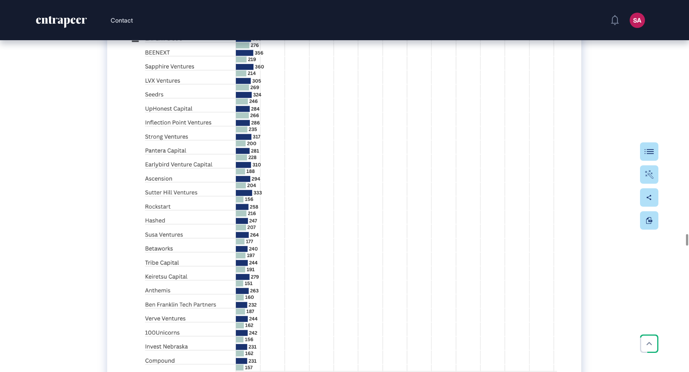
scroll to position [24343, 0]
drag, startPoint x: 322, startPoint y: 219, endPoint x: 104, endPoint y: 220, distance: 217.5
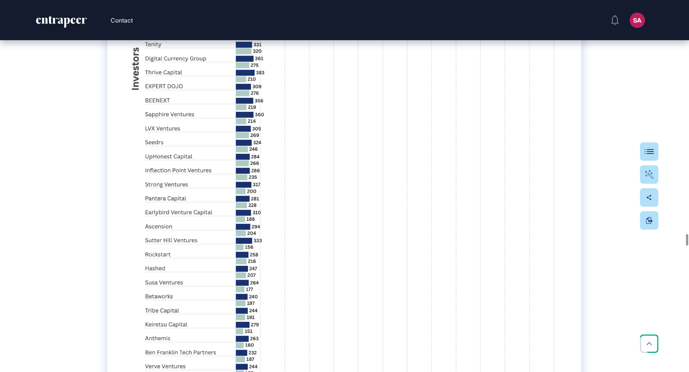
scroll to position [24362, 0]
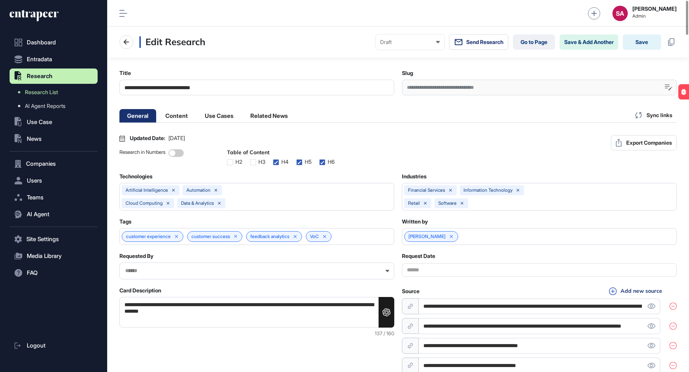
scroll to position [0, 3]
click at [197, 118] on li "Content" at bounding box center [219, 115] width 44 height 13
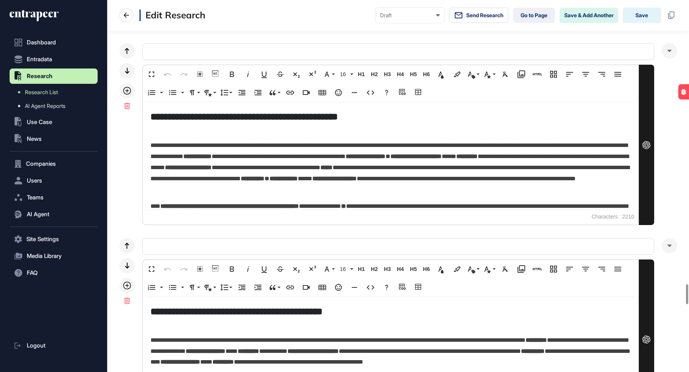
scroll to position [5437, 0]
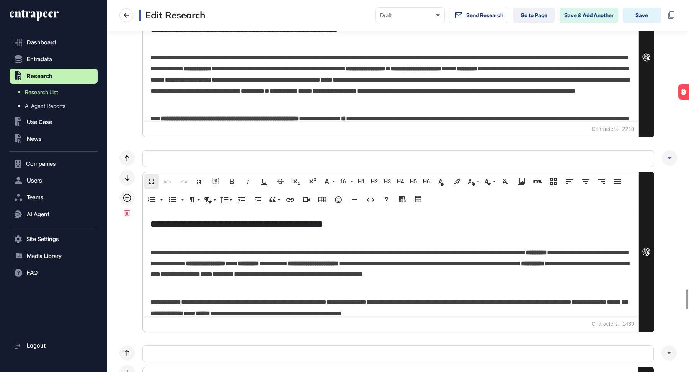
click at [157, 174] on button "Fullscreen" at bounding box center [151, 181] width 15 height 15
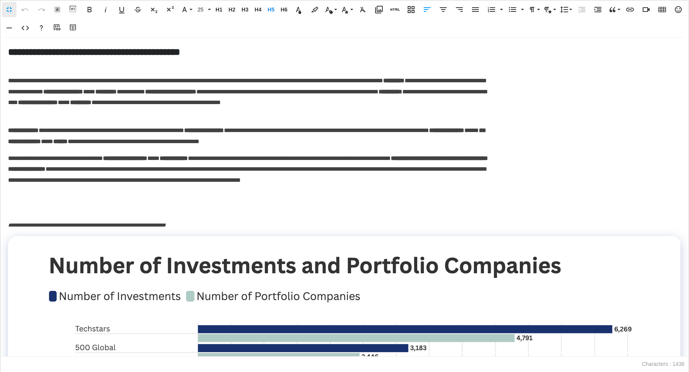
scroll to position [0, 3]
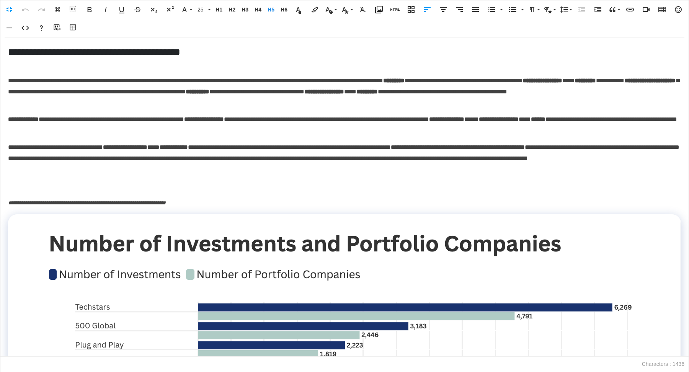
click at [229, 201] on p "**********" at bounding box center [344, 203] width 673 height 11
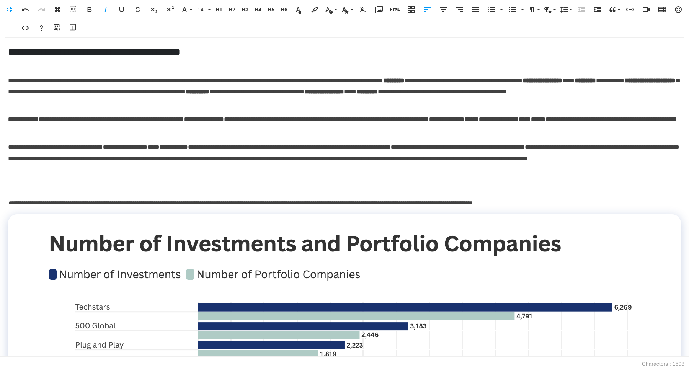
click at [221, 203] on span "**********" at bounding box center [318, 202] width 307 height 5
click at [616, 205] on p "**********" at bounding box center [344, 203] width 673 height 11
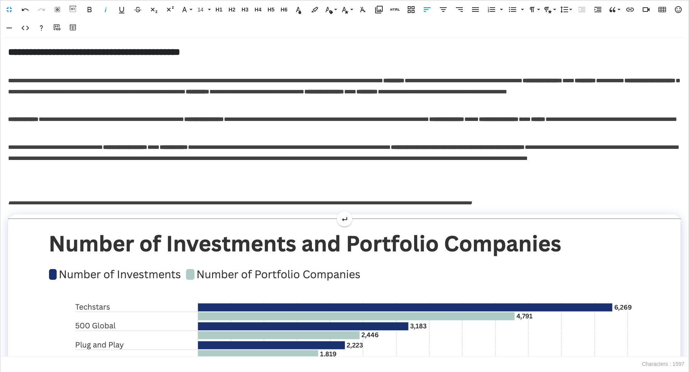
click at [430, 202] on span "**********" at bounding box center [318, 202] width 307 height 5
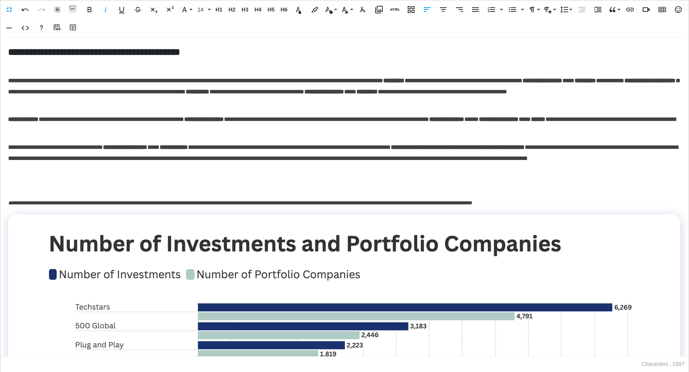
click at [430, 202] on span "**********" at bounding box center [318, 202] width 307 height 5
copy em
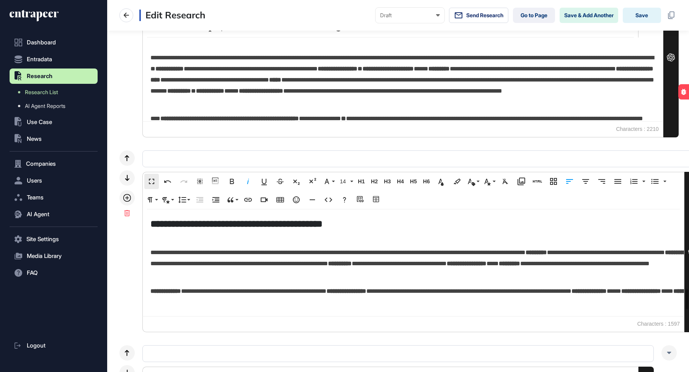
scroll to position [0, 0]
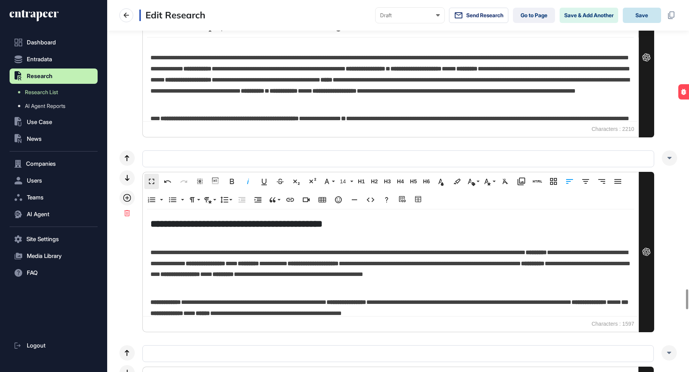
click at [641, 16] on button "Save" at bounding box center [642, 15] width 38 height 15
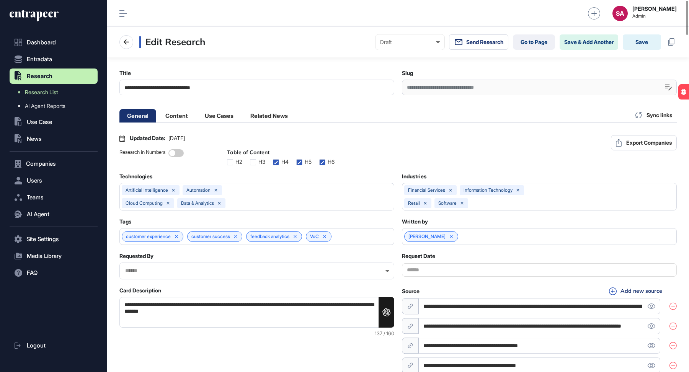
scroll to position [0, 3]
click at [197, 112] on li "Content" at bounding box center [219, 115] width 44 height 13
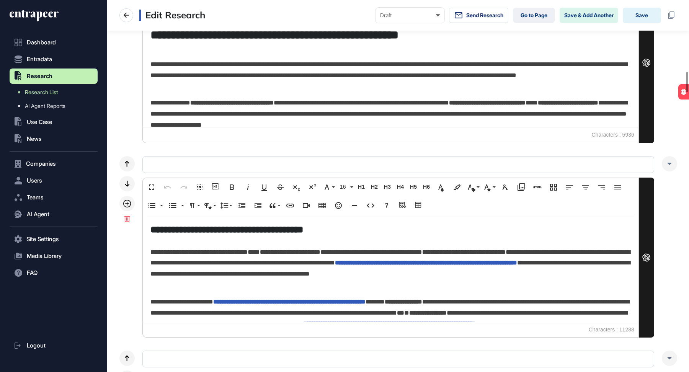
scroll to position [389, 0]
click at [640, 13] on button "Save" at bounding box center [642, 15] width 38 height 15
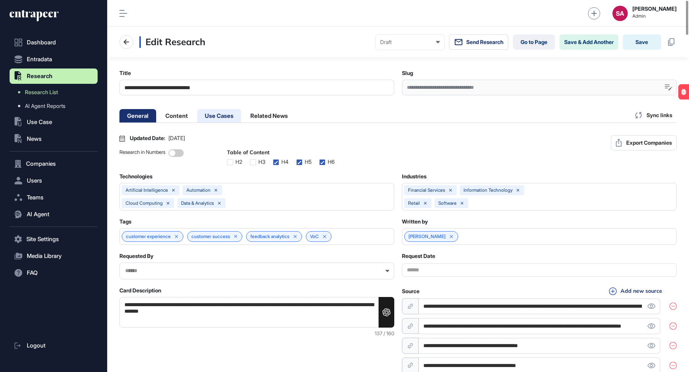
scroll to position [0, 3]
click at [197, 115] on li "Content" at bounding box center [219, 115] width 44 height 13
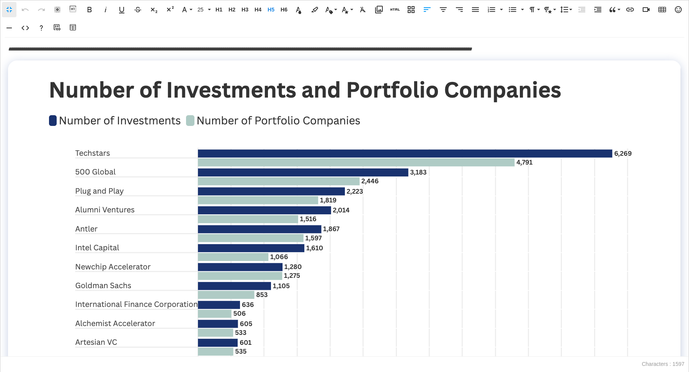
scroll to position [4, 0]
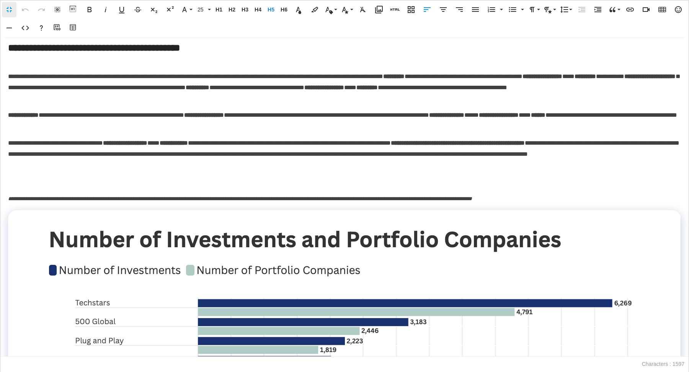
click at [194, 197] on span "**********" at bounding box center [240, 198] width 464 height 5
click at [472, 198] on span "**********" at bounding box center [318, 198] width 307 height 5
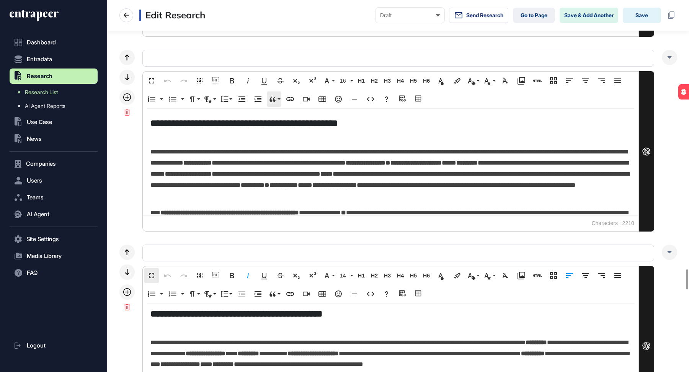
scroll to position [4399, 0]
